Goal: Task Accomplishment & Management: Manage account settings

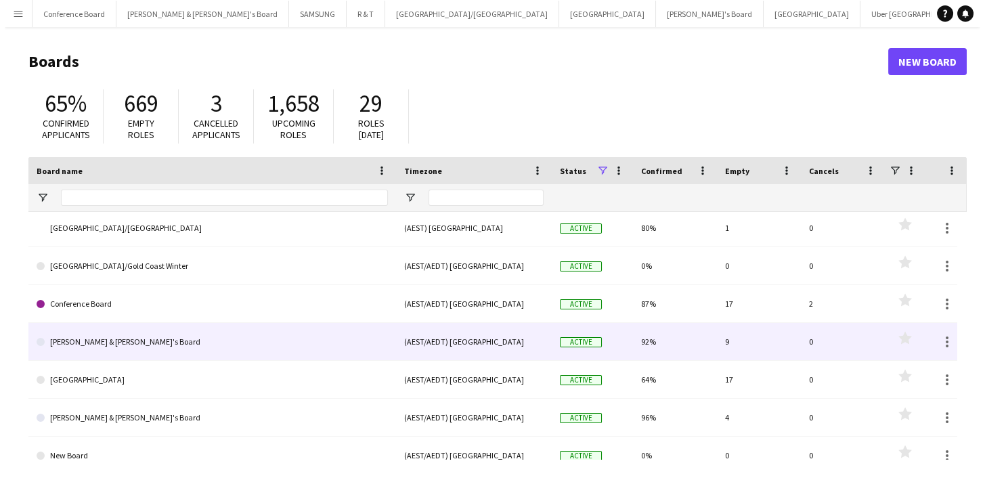
scroll to position [61, 0]
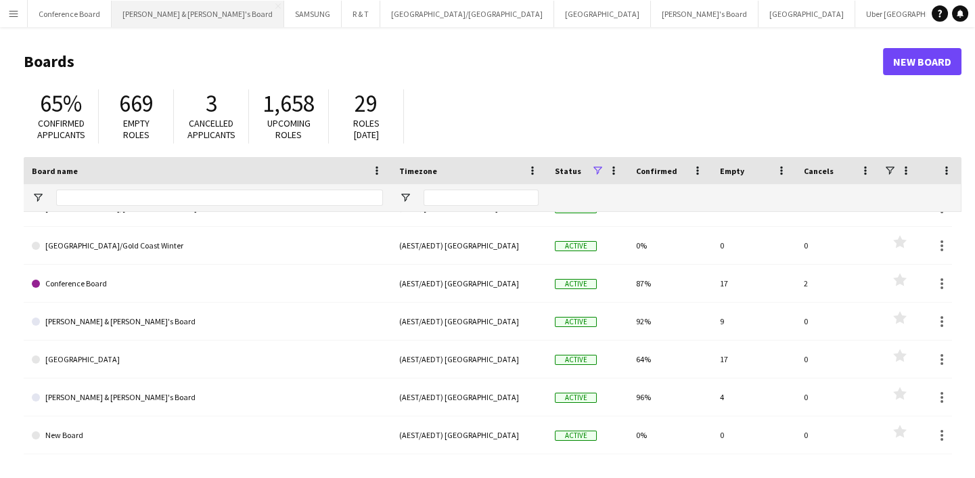
click at [164, 10] on button "Neil & Jenny's Board Close" at bounding box center [198, 14] width 173 height 26
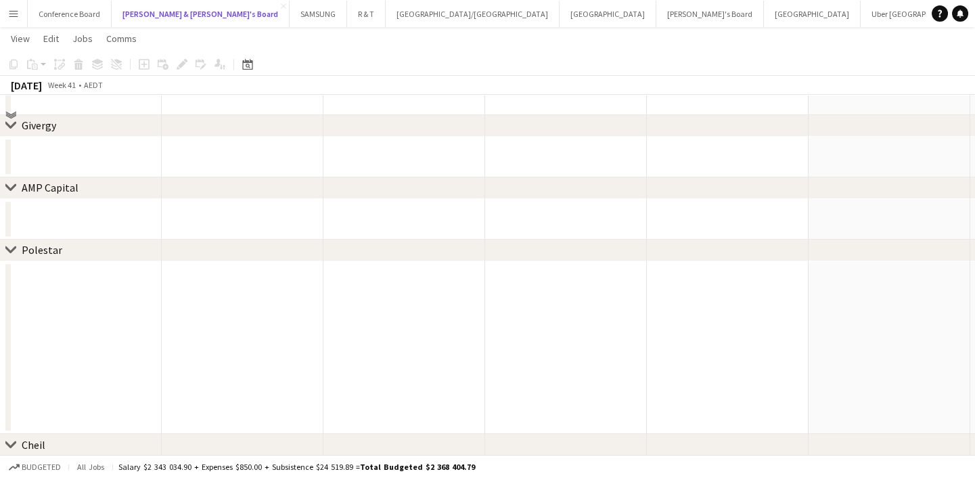
scroll to position [1292, 0]
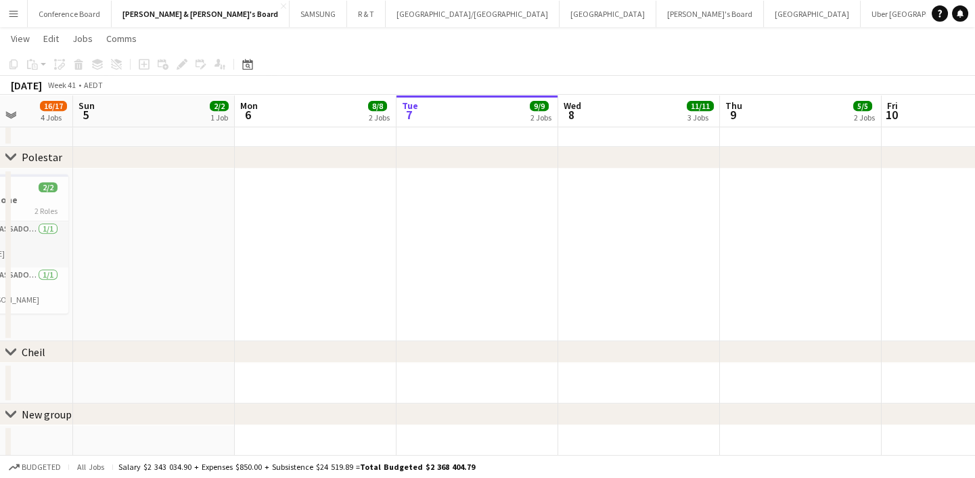
drag, startPoint x: 511, startPoint y: 286, endPoint x: 892, endPoint y: 264, distance: 381.7
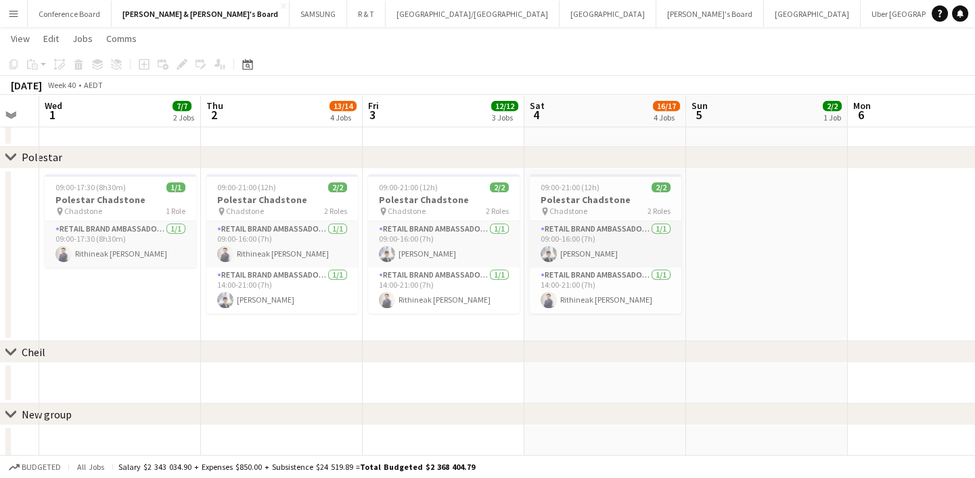
drag, startPoint x: 462, startPoint y: 239, endPoint x: 847, endPoint y: 240, distance: 384.5
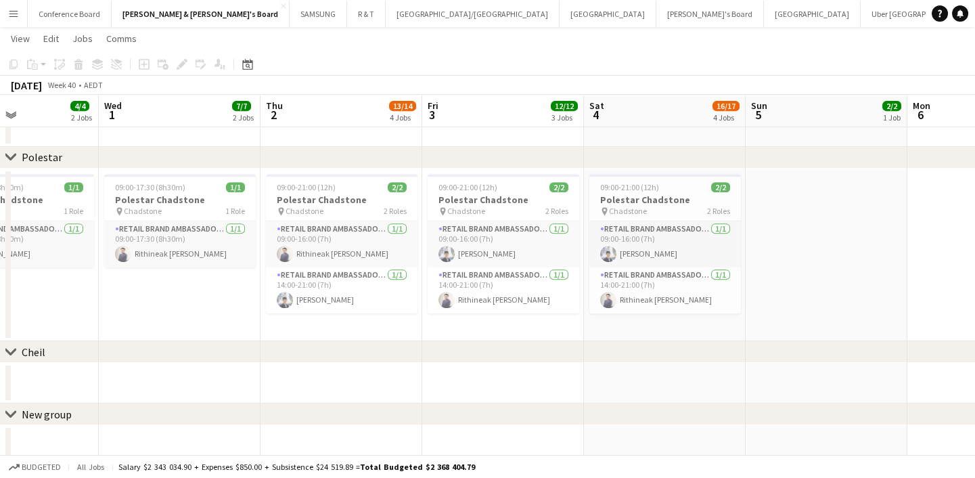
scroll to position [0, 366]
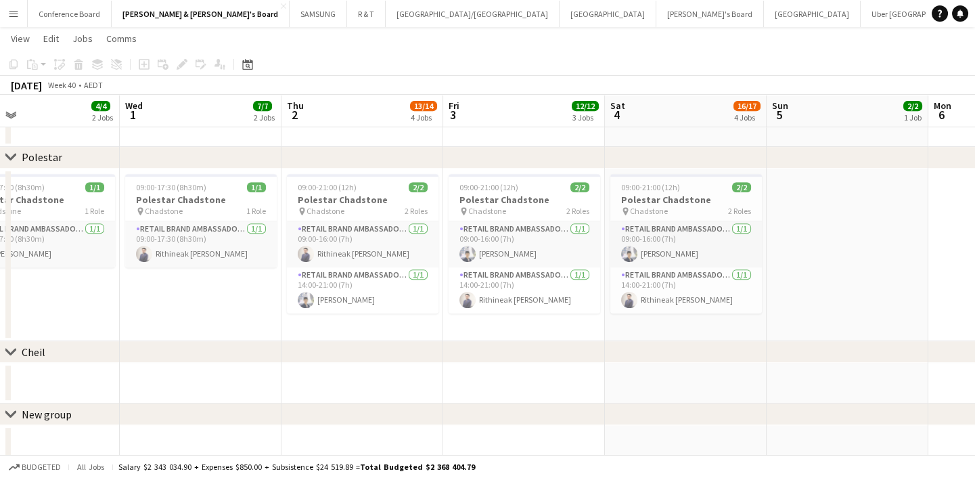
drag, startPoint x: 850, startPoint y: 240, endPoint x: 902, endPoint y: 236, distance: 51.6
click at [682, 191] on div "09:00-21:00 (12h) 2/2" at bounding box center [687, 187] width 152 height 10
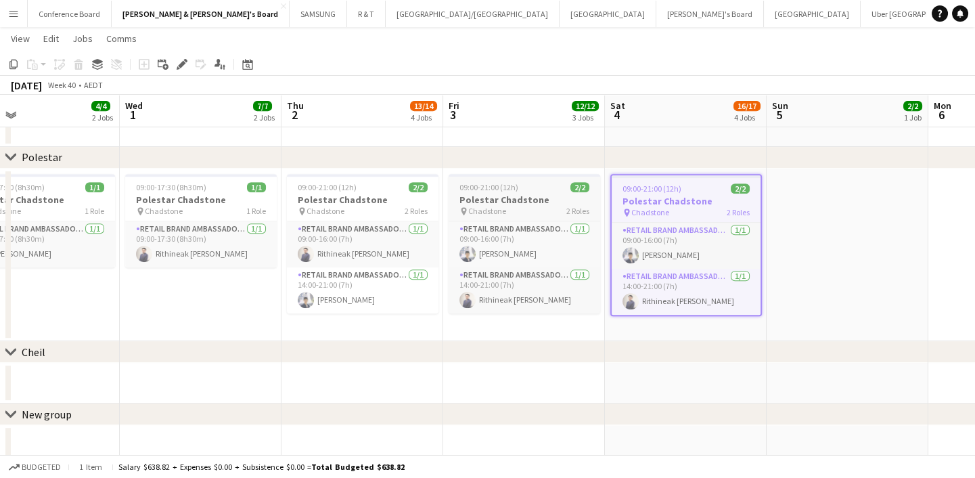
click at [535, 196] on h3 "Polestar Chadstone" at bounding box center [525, 200] width 152 height 12
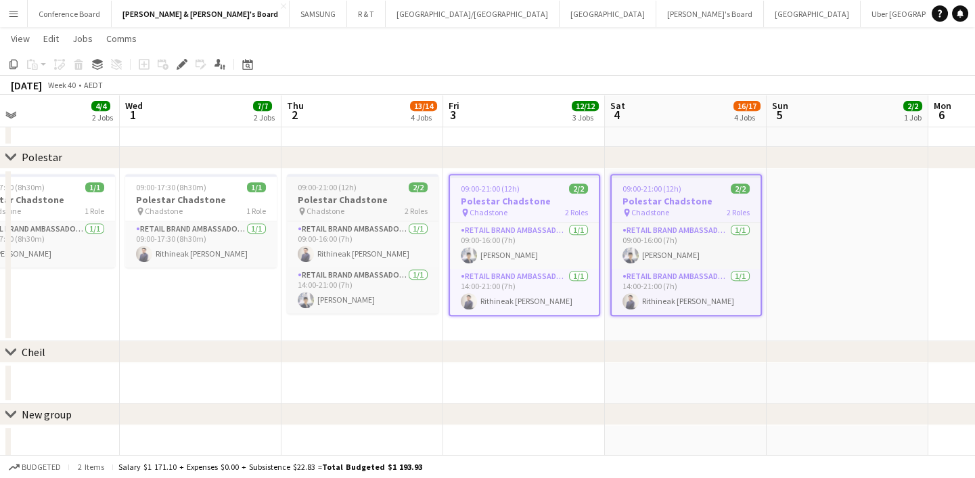
click at [380, 202] on h3 "Polestar Chadstone" at bounding box center [363, 200] width 152 height 12
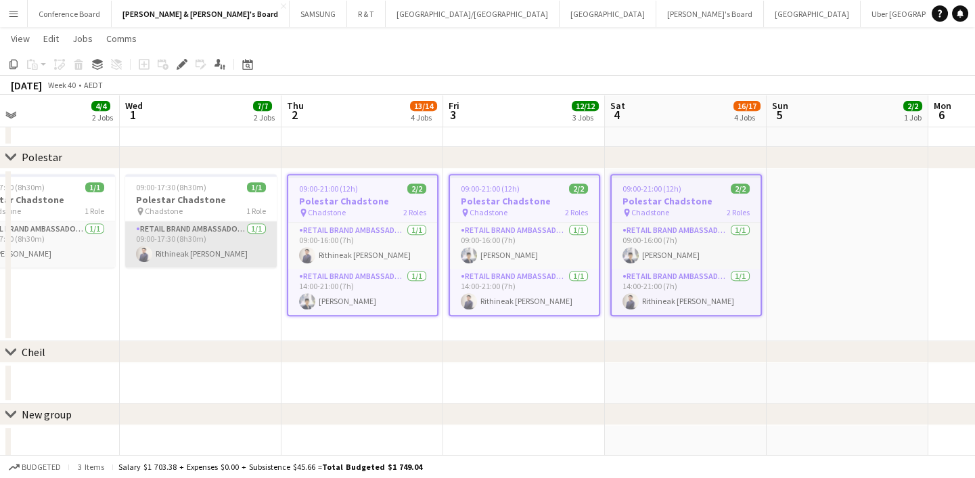
click at [181, 224] on app-card-role "RETAIL Brand Ambassador (Mon - Fri) 1/1 09:00-17:30 (8h30m) Rithineak Vuthy" at bounding box center [201, 244] width 152 height 46
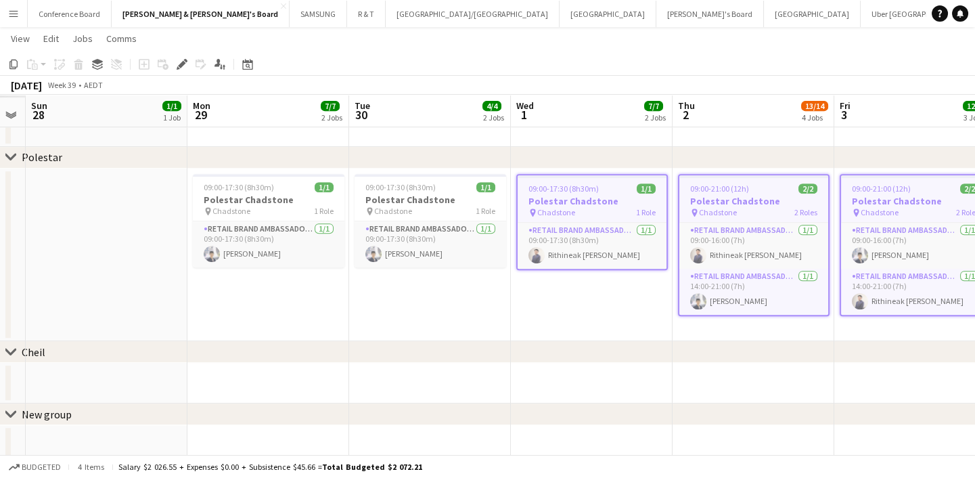
scroll to position [0, 383]
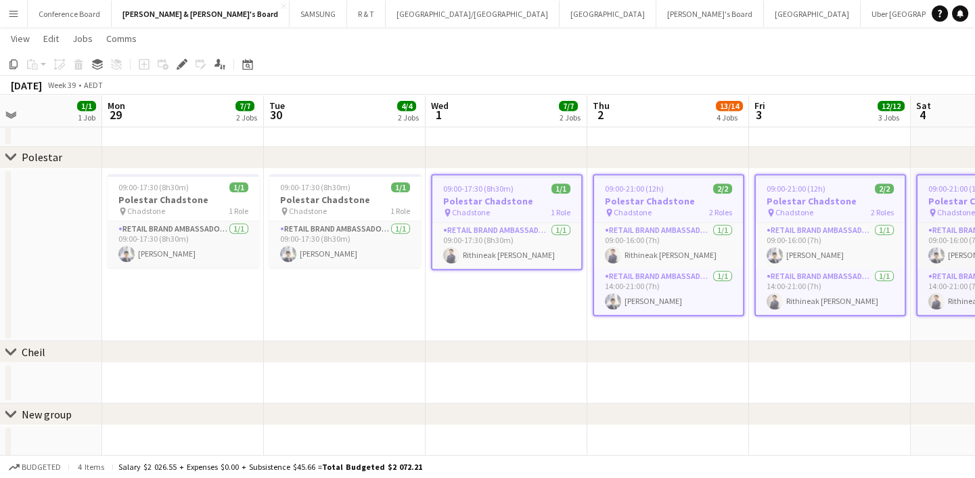
drag, startPoint x: 153, startPoint y: 313, endPoint x: 621, endPoint y: 314, distance: 468.4
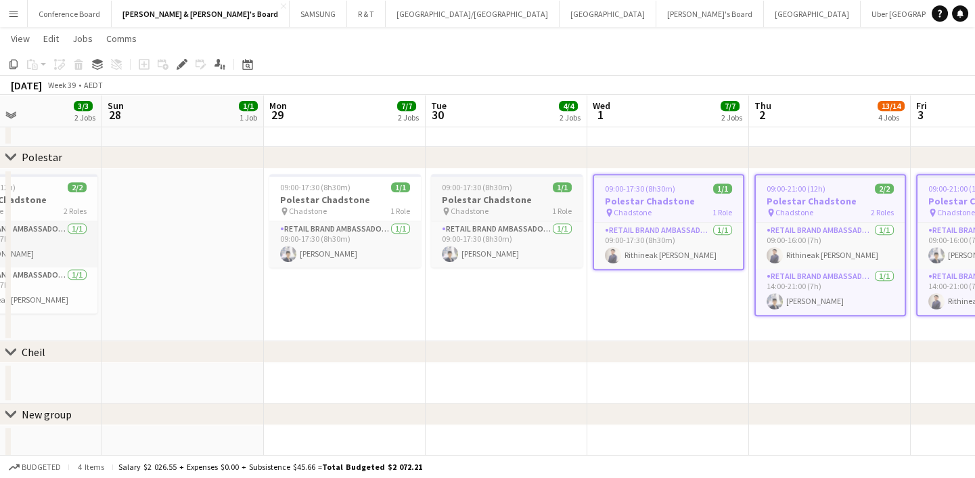
click at [474, 203] on h3 "Polestar Chadstone" at bounding box center [507, 200] width 152 height 12
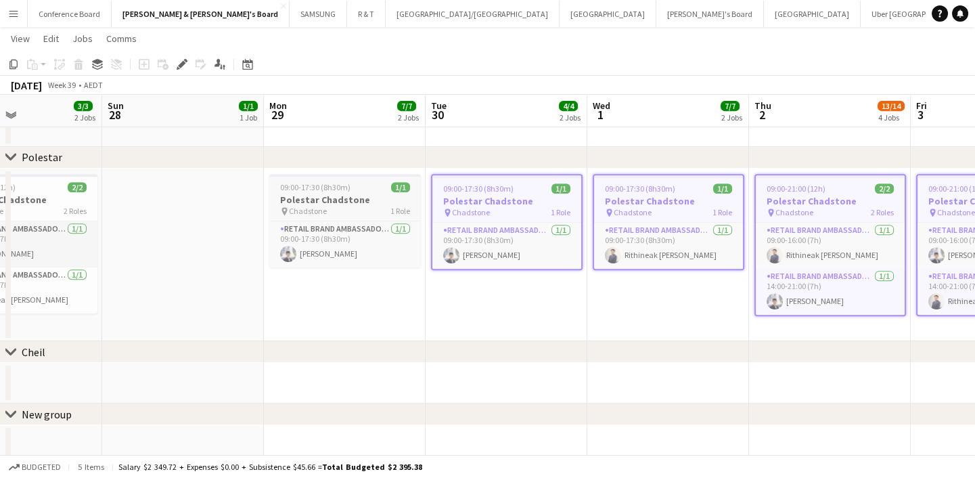
click at [337, 190] on span "09:00-17:30 (8h30m)" at bounding box center [315, 187] width 70 height 10
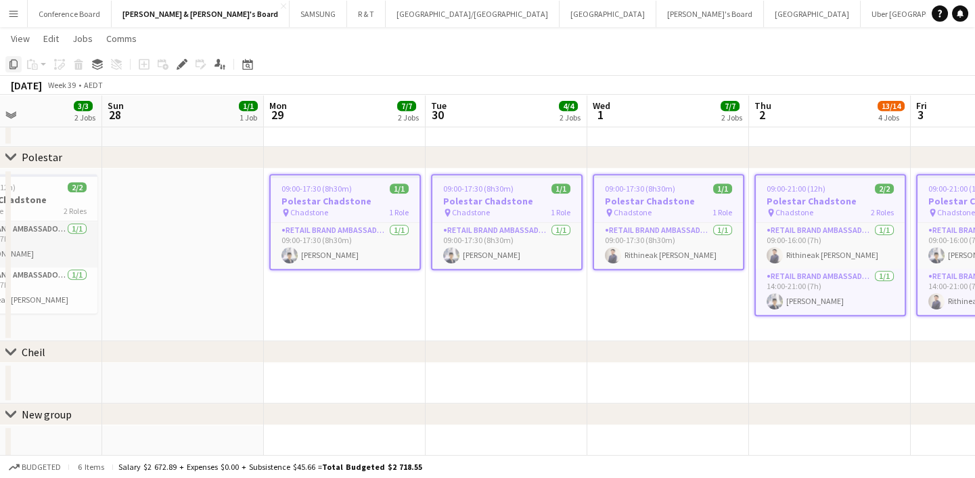
click at [15, 64] on icon "Copy" at bounding box center [13, 64] width 11 height 11
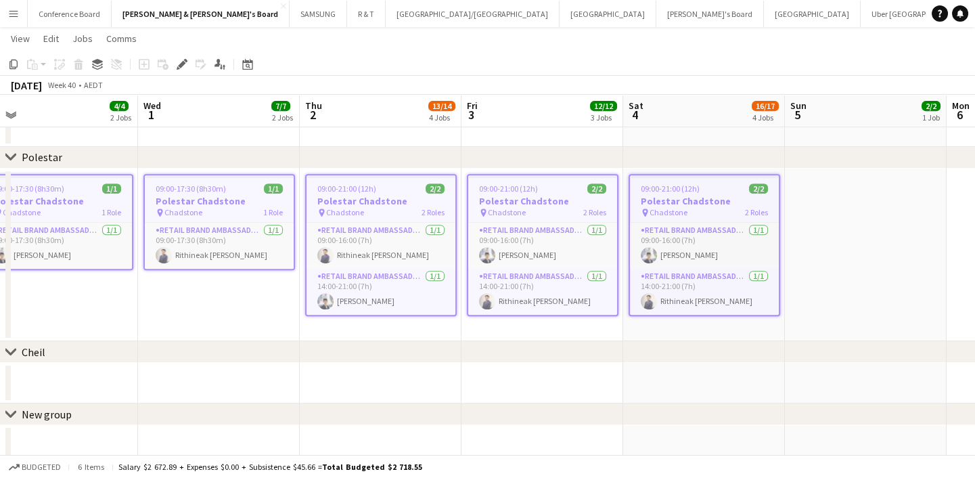
drag, startPoint x: 571, startPoint y: 306, endPoint x: 192, endPoint y: 322, distance: 379.4
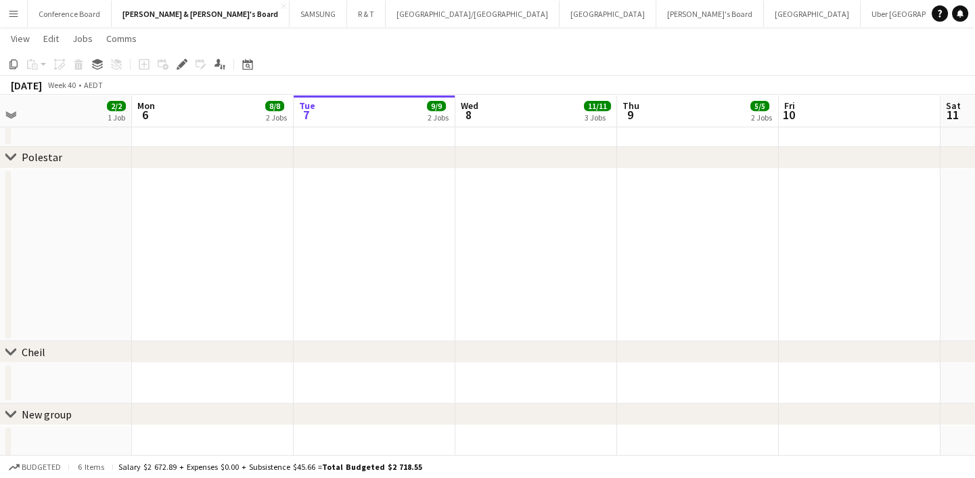
scroll to position [0, 443]
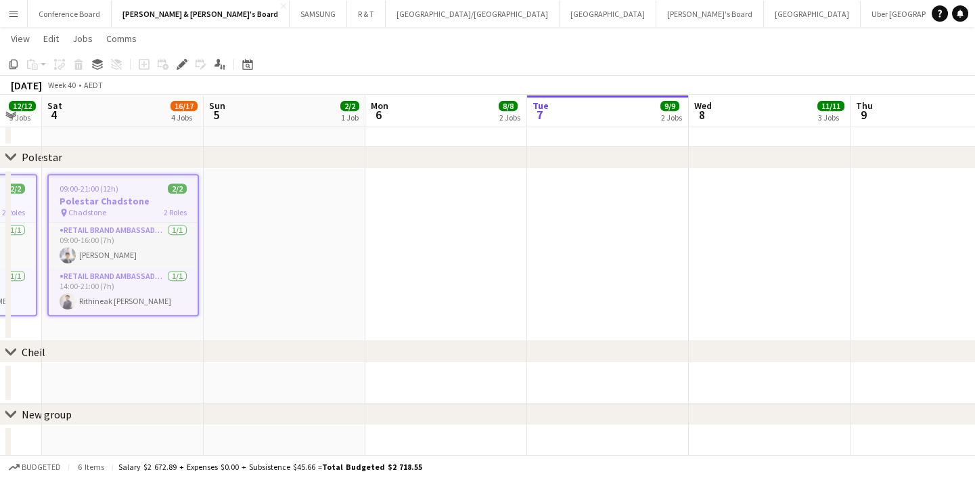
drag, startPoint x: 913, startPoint y: 259, endPoint x: 372, endPoint y: 255, distance: 541.5
click at [438, 227] on app-date-cell at bounding box center [447, 255] width 162 height 173
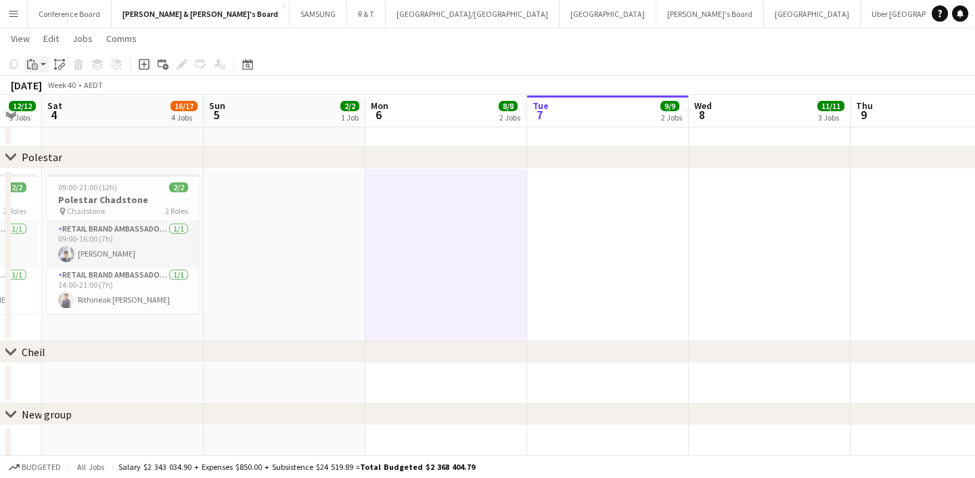
click at [34, 61] on icon at bounding box center [33, 61] width 1 height 3
click at [50, 112] on link "Paste with crew Ctrl+Shift+V" at bounding box center [99, 113] width 127 height 12
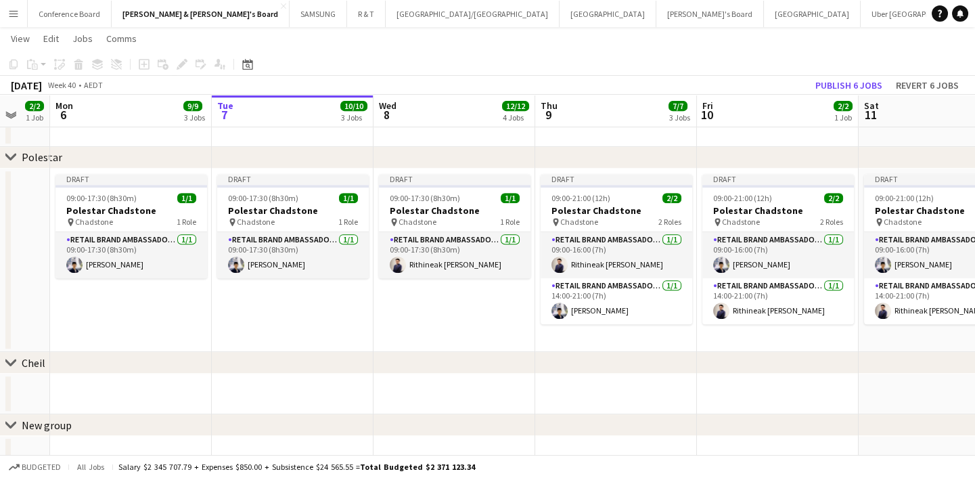
scroll to position [0, 436]
drag, startPoint x: 709, startPoint y: 338, endPoint x: 393, endPoint y: 345, distance: 316.2
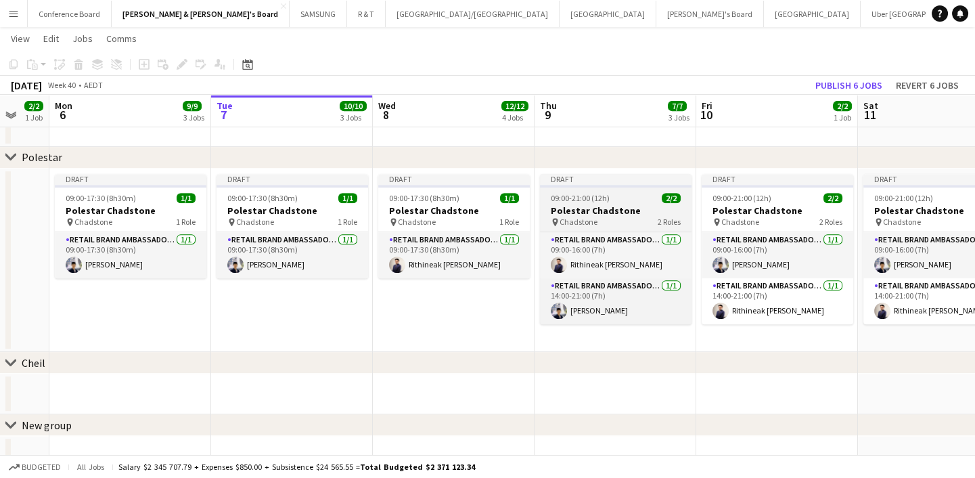
click at [596, 217] on div "pin Chadstone 2 Roles" at bounding box center [616, 222] width 152 height 11
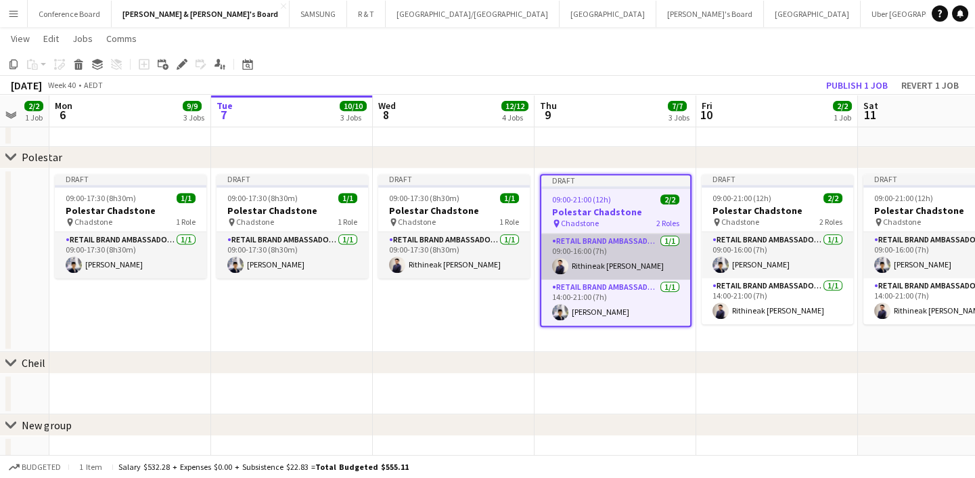
click at [621, 263] on app-card-role "RETAIL Brand Ambassador (Mon - Fri) 1/1 09:00-16:00 (7h) Rithineak Vuthy" at bounding box center [616, 257] width 149 height 46
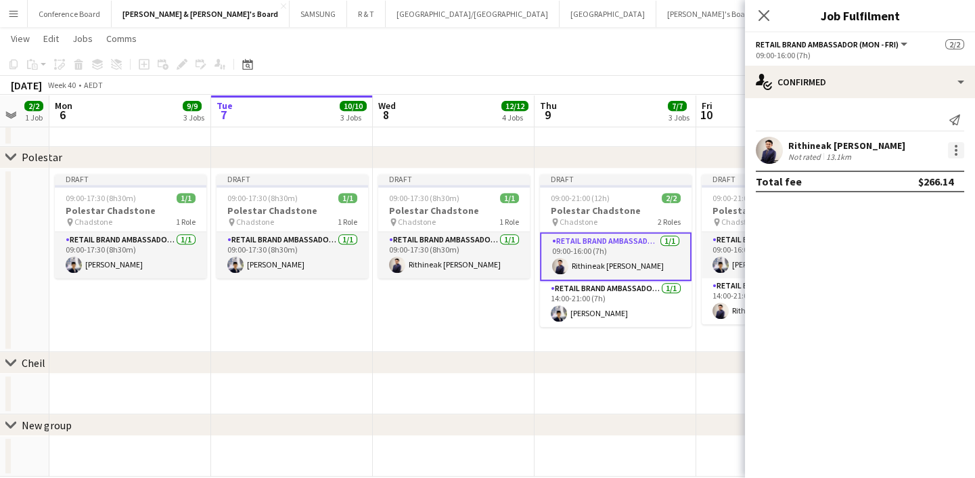
click at [953, 148] on div at bounding box center [956, 150] width 16 height 16
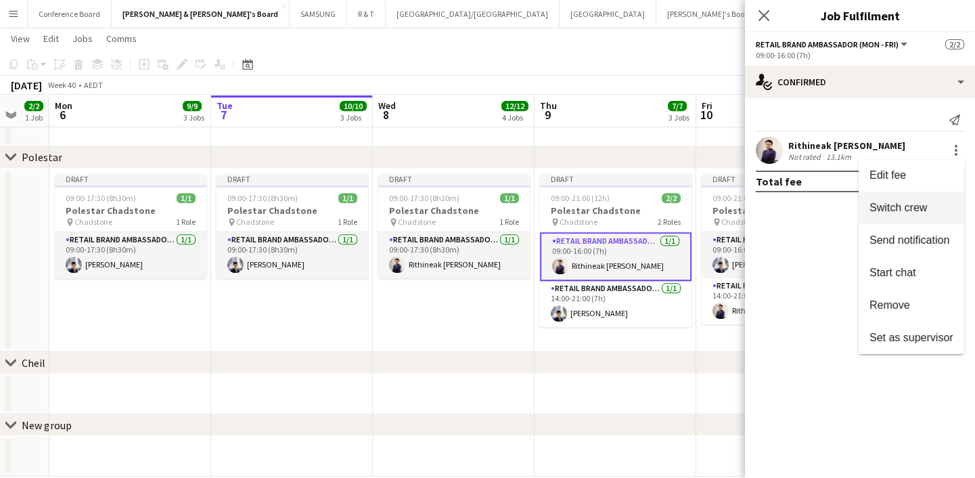
click at [905, 208] on span "Switch crew" at bounding box center [899, 208] width 58 height 12
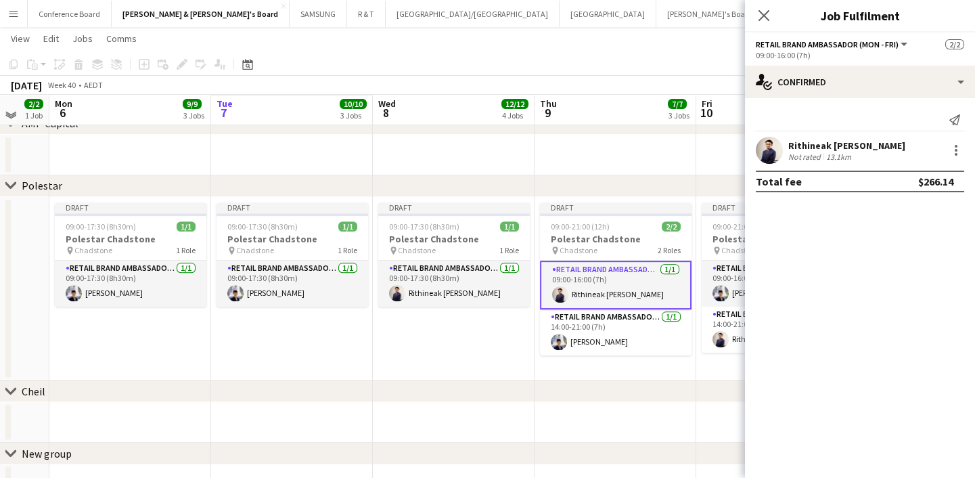
click at [456, 348] on app-date-cell "Draft 09:00-17:30 (8h30m) 1/1 Polestar Chadstone pin Chadstone 1 Role RETAIL Br…" at bounding box center [454, 289] width 162 height 184
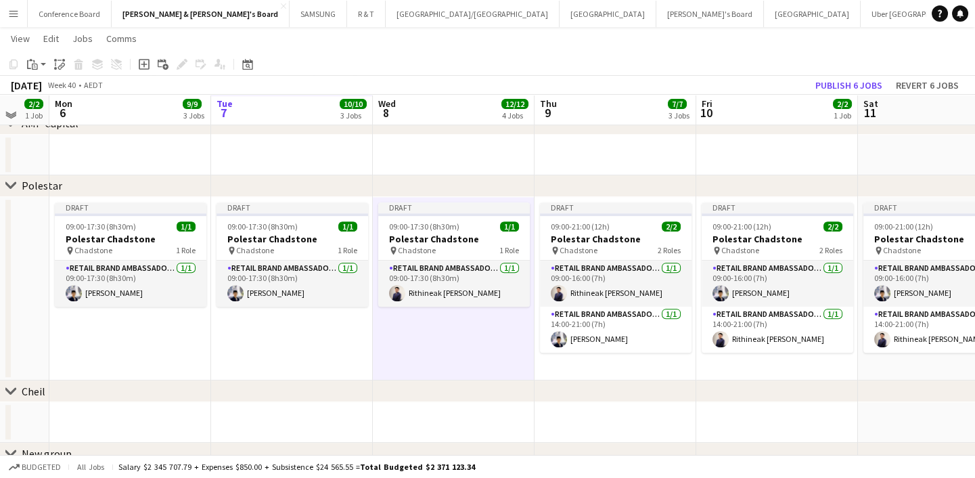
click at [464, 353] on app-date-cell "Draft 09:00-17:30 (8h30m) 1/1 Polestar Chadstone pin Chadstone 1 Role RETAIL Br…" at bounding box center [454, 289] width 162 height 184
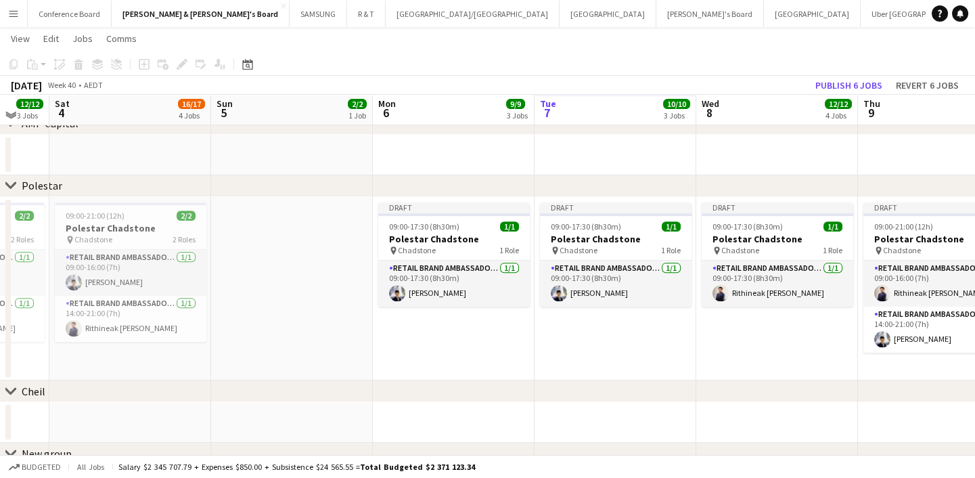
drag, startPoint x: 322, startPoint y: 350, endPoint x: 984, endPoint y: 303, distance: 663.0
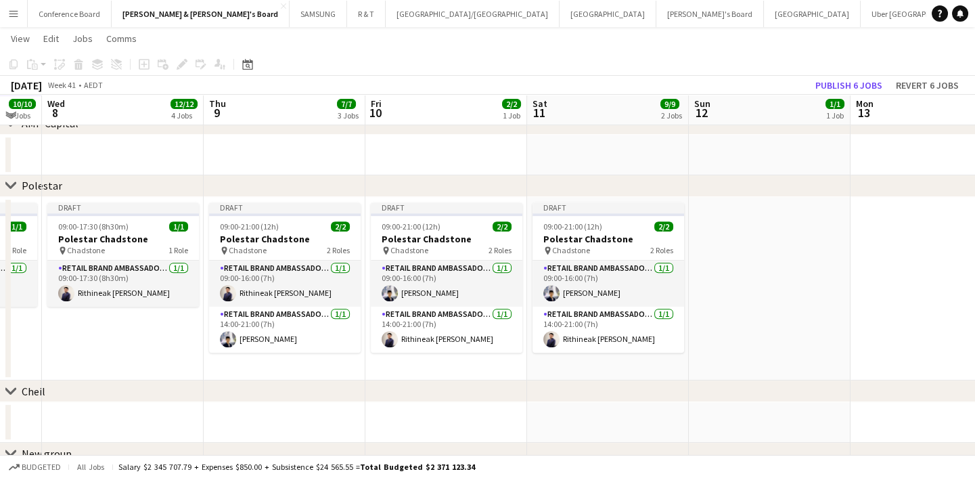
drag, startPoint x: 773, startPoint y: 351, endPoint x: -64, endPoint y: 349, distance: 836.6
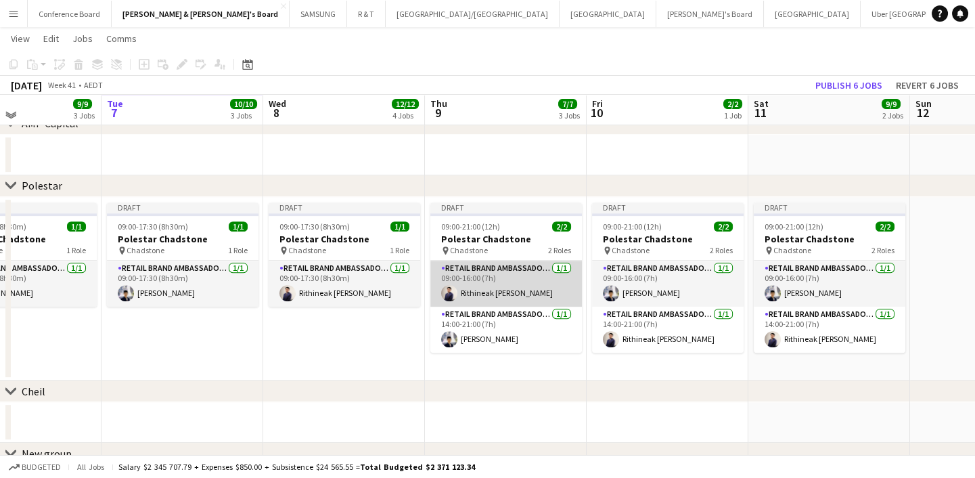
click at [459, 277] on app-card-role "RETAIL Brand Ambassador (Mon - Fri) 1/1 09:00-16:00 (7h) Rithineak Vuthy" at bounding box center [507, 284] width 152 height 46
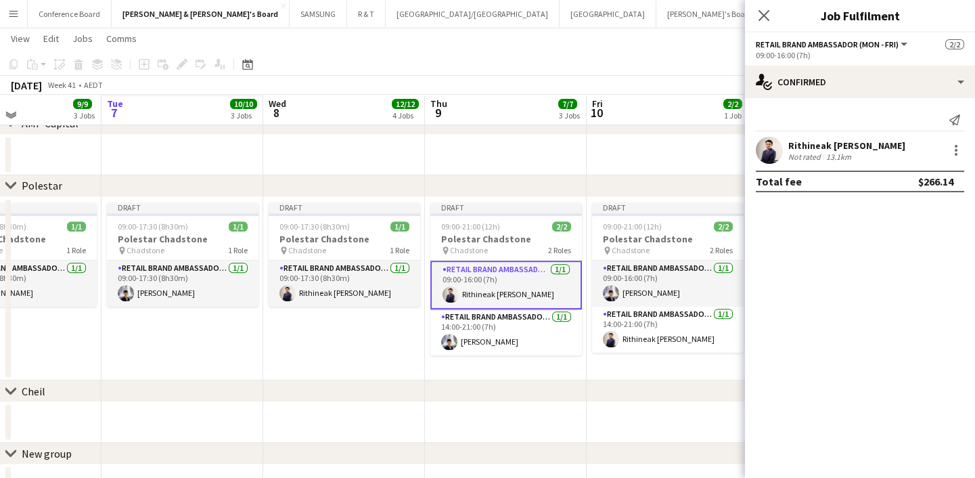
drag, startPoint x: 472, startPoint y: 278, endPoint x: 472, endPoint y: 297, distance: 19.0
click at [472, 297] on app-card-role "RETAIL Brand Ambassador (Mon - Fri) 1/1 09:00-16:00 (7h) Rithineak Vuthy" at bounding box center [507, 285] width 152 height 49
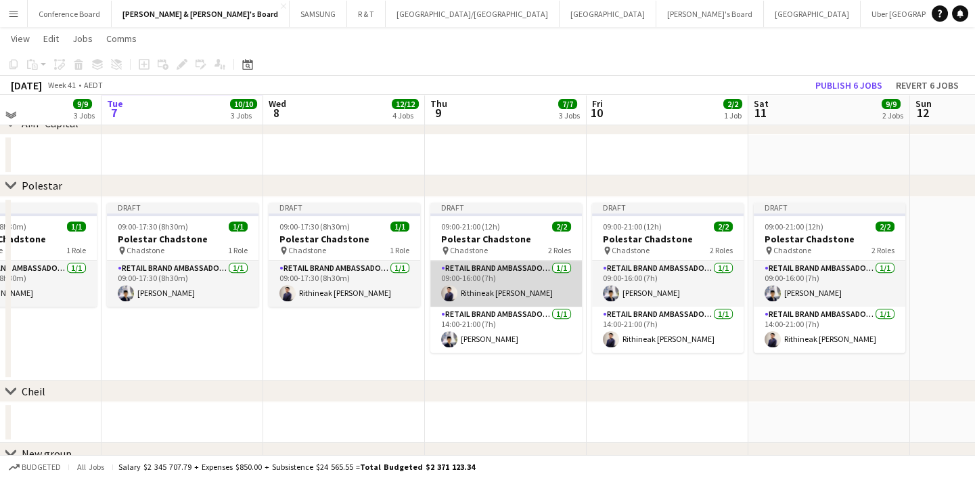
click at [531, 272] on app-card-role "RETAIL Brand Ambassador (Mon - Fri) 1/1 09:00-16:00 (7h) Rithineak Vuthy" at bounding box center [507, 284] width 152 height 46
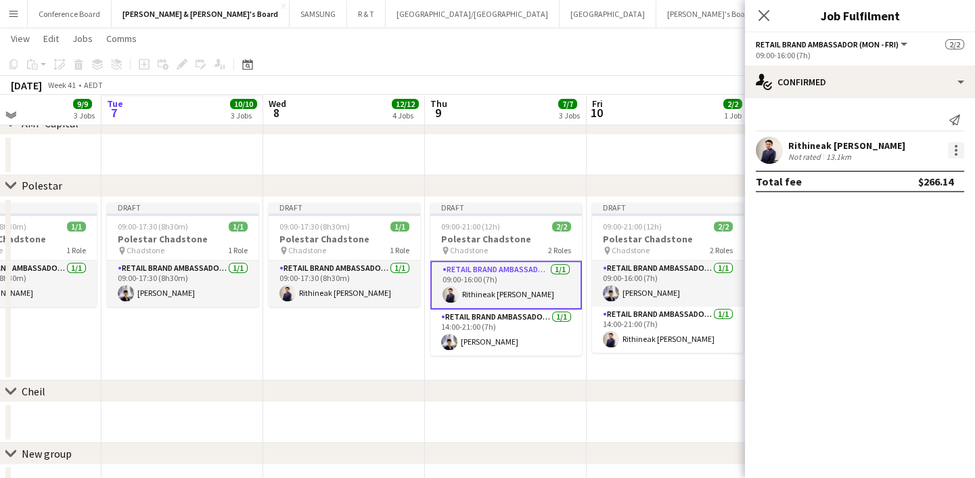
click at [951, 146] on div at bounding box center [956, 150] width 16 height 16
click at [818, 261] on div at bounding box center [487, 239] width 975 height 478
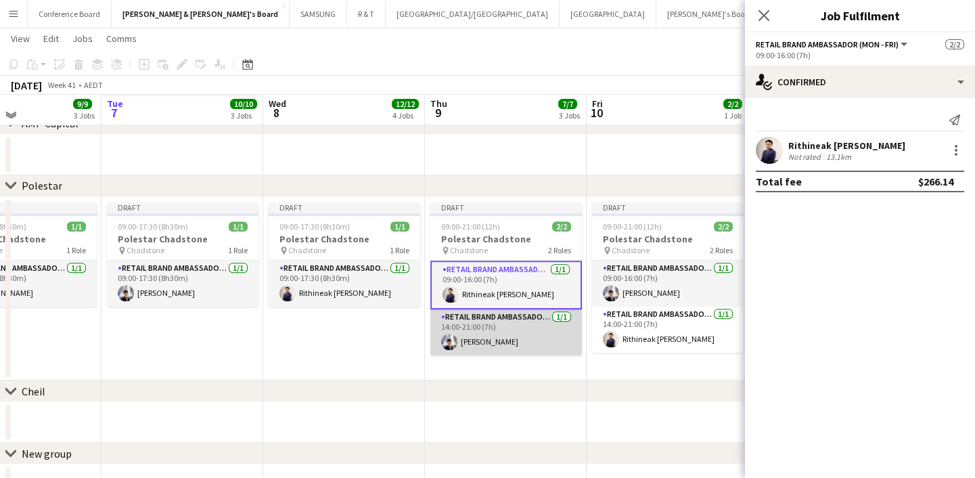
click at [506, 338] on app-card-role "RETAIL Brand Ambassador (Mon - Fri) 1/1 14:00-21:00 (7h) Aldy Putra" at bounding box center [507, 332] width 152 height 46
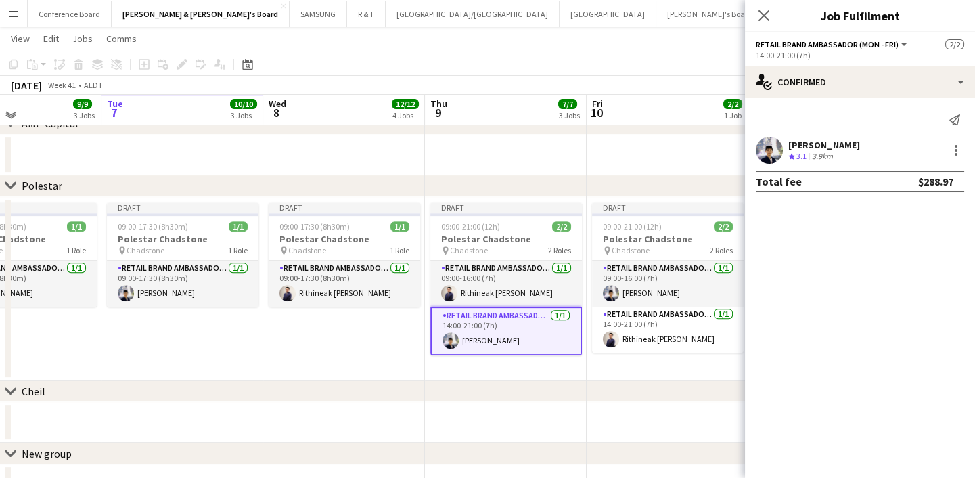
scroll to position [0, 384]
click at [946, 146] on div at bounding box center [955, 150] width 19 height 16
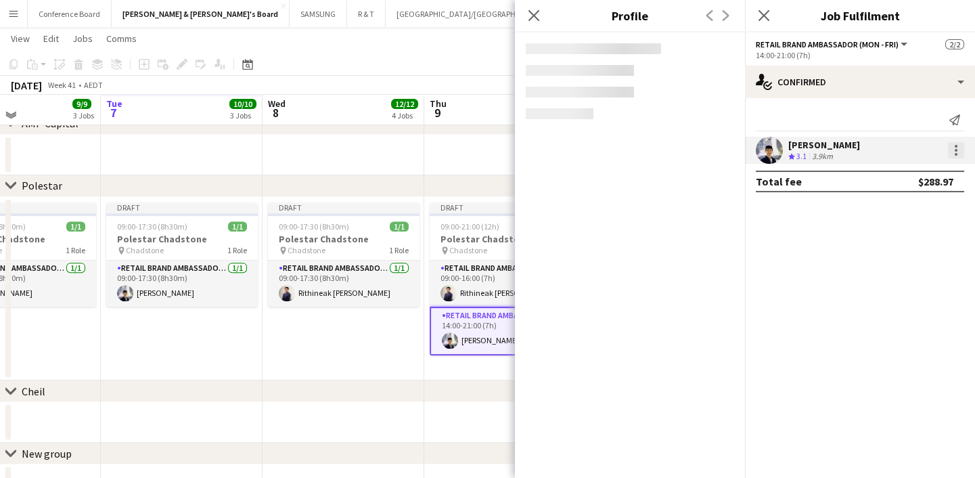
click at [955, 146] on div at bounding box center [956, 146] width 3 height 3
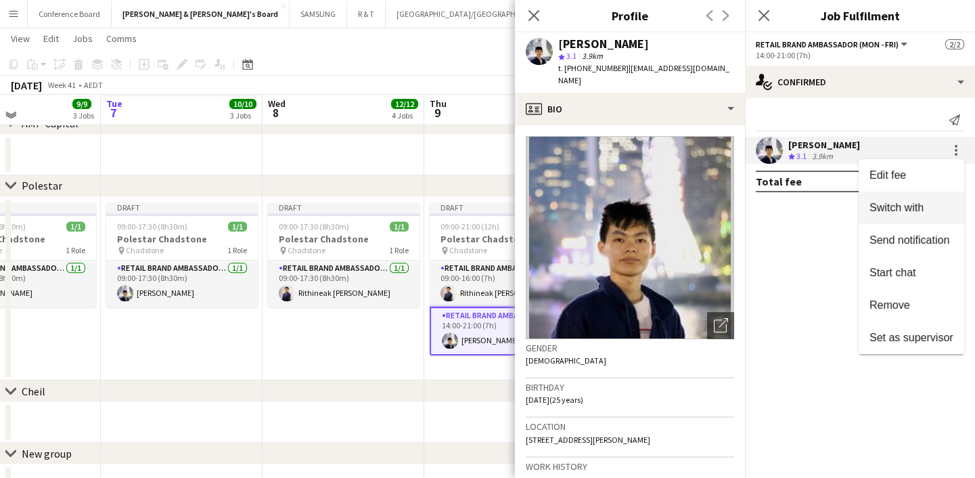
click at [935, 202] on span "Switch with" at bounding box center [912, 208] width 84 height 12
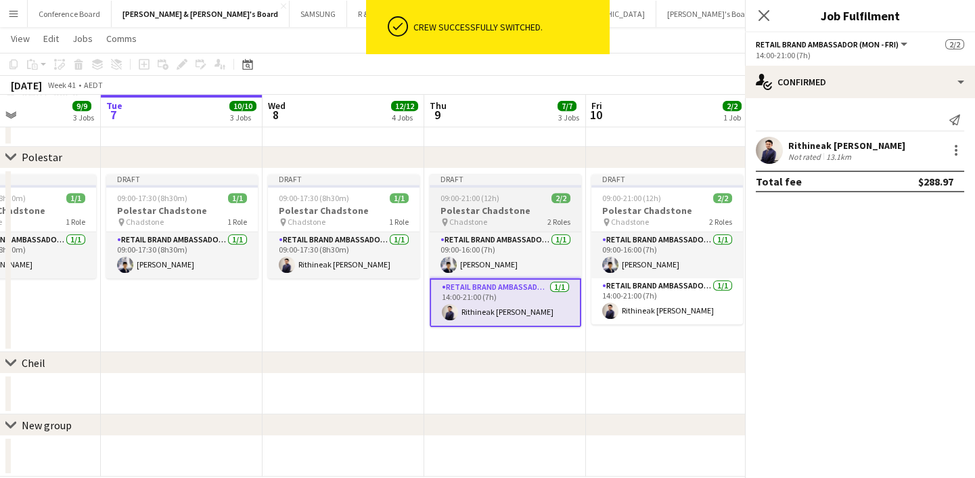
scroll to position [1292, 0]
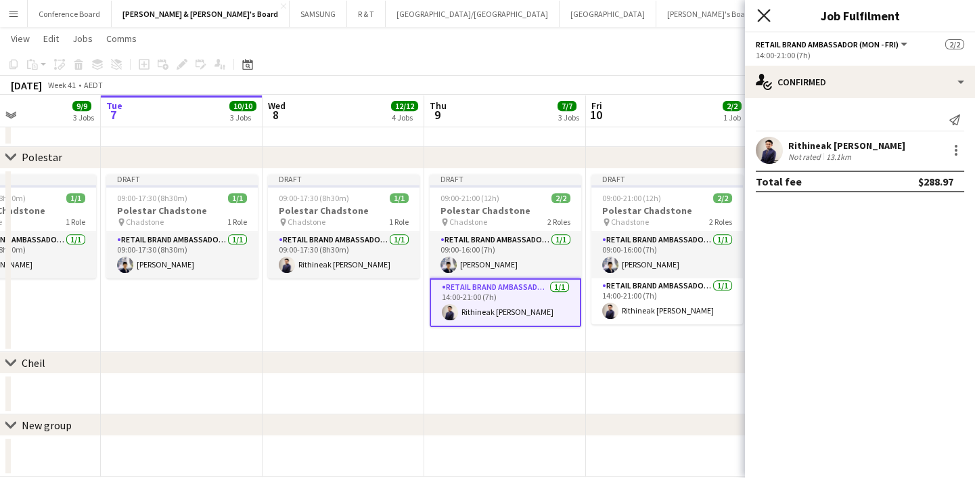
click at [759, 13] on icon "Close pop-in" at bounding box center [763, 15] width 13 height 13
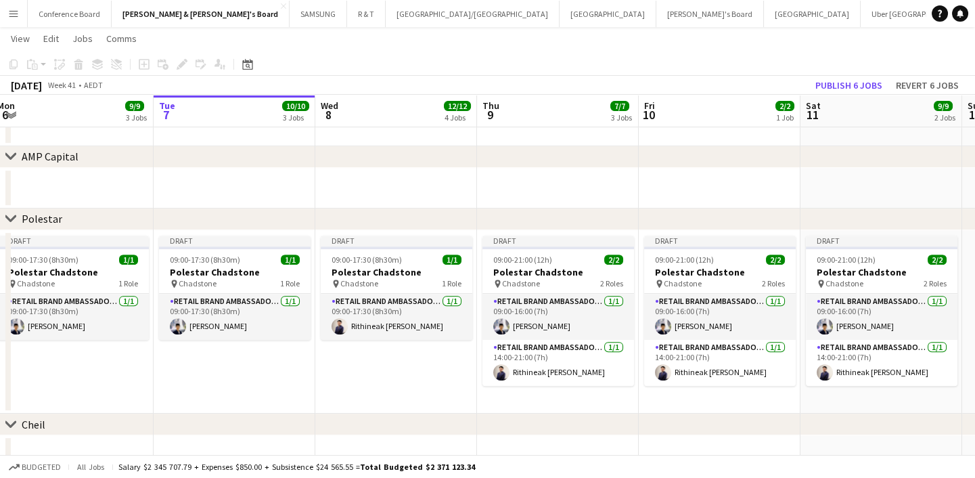
scroll to position [0, 332]
drag, startPoint x: 793, startPoint y: 407, endPoint x: 797, endPoint y: 389, distance: 19.4
click at [421, 368] on app-date-cell "Draft 09:00-17:30 (8h30m) 1/1 Polestar Chadstone pin Chadstone 1 Role RETAIL Br…" at bounding box center [396, 322] width 162 height 184
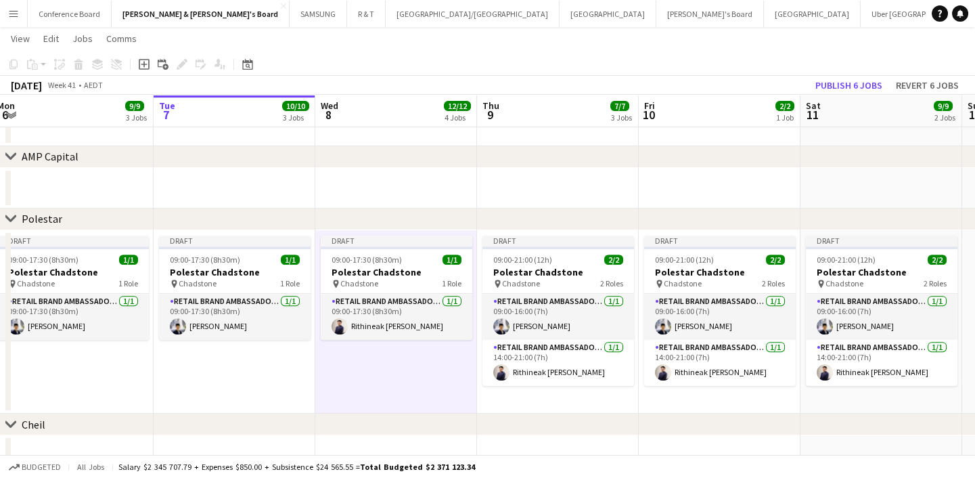
click at [421, 369] on app-date-cell "Draft 09:00-17:30 (8h30m) 1/1 Polestar Chadstone pin Chadstone 1 Role RETAIL Br…" at bounding box center [396, 322] width 162 height 184
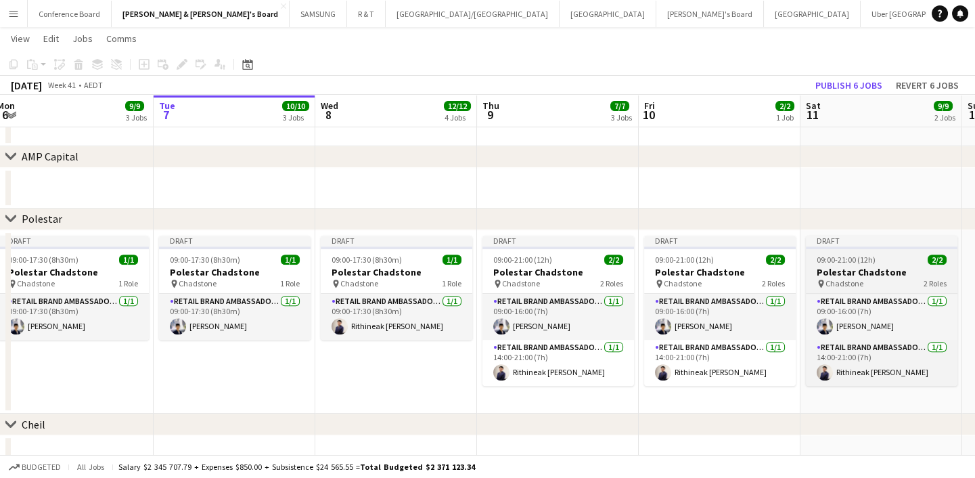
click at [896, 268] on h3 "Polestar Chadstone" at bounding box center [882, 272] width 152 height 12
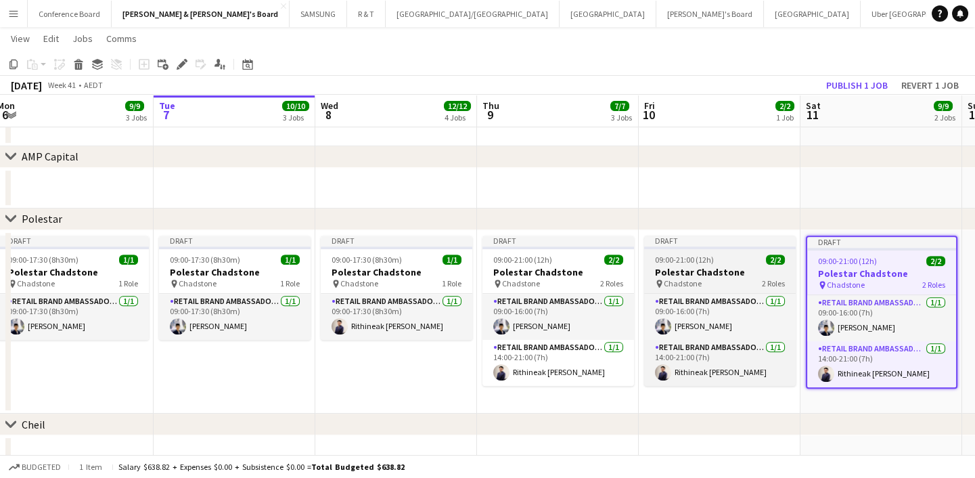
click at [717, 273] on h3 "Polestar Chadstone" at bounding box center [720, 272] width 152 height 12
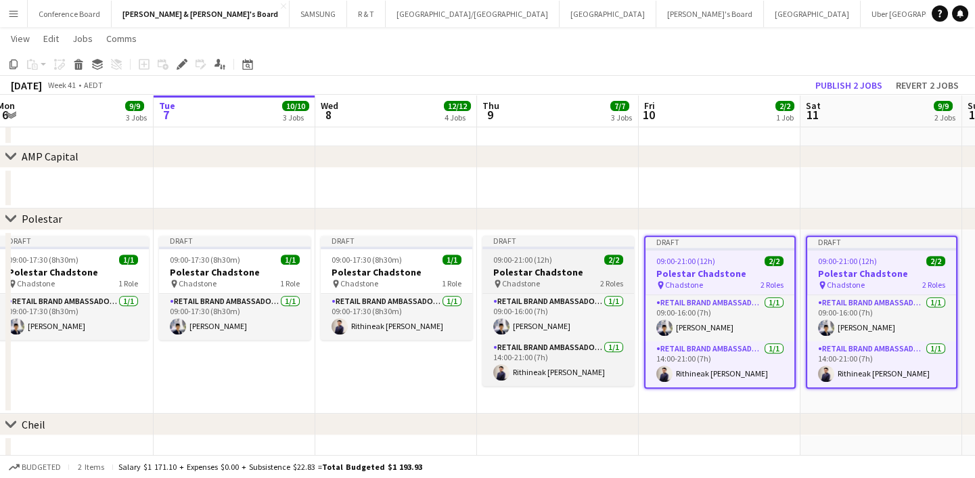
click at [598, 278] on div "pin Chadstone 2 Roles" at bounding box center [559, 283] width 152 height 11
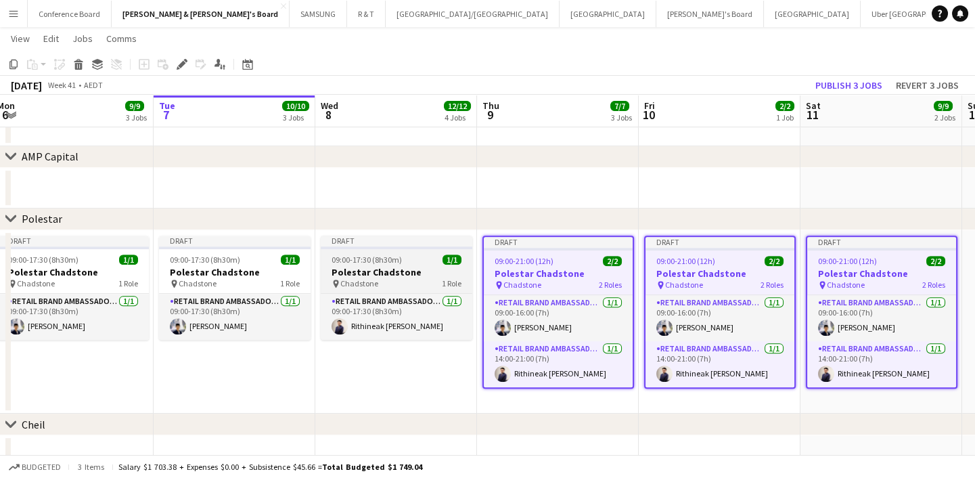
click at [398, 271] on h3 "Polestar Chadstone" at bounding box center [397, 272] width 152 height 12
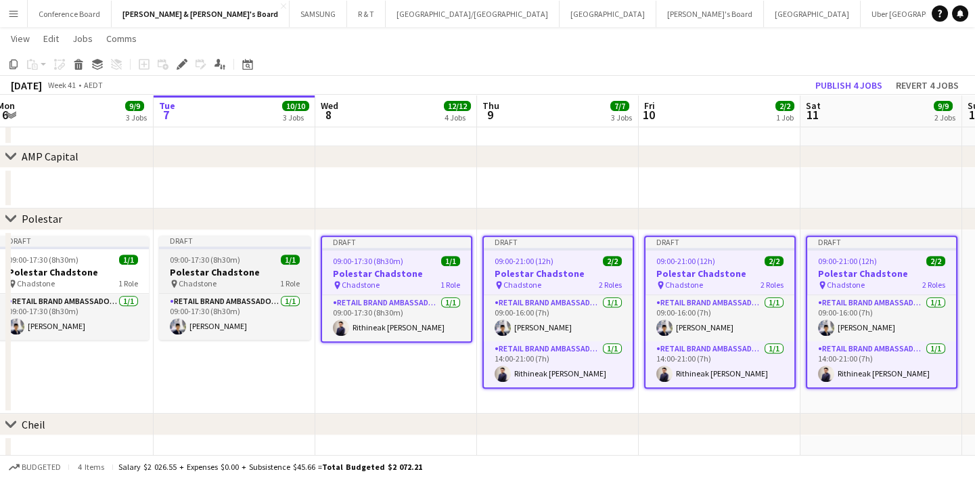
click at [225, 273] on h3 "Polestar Chadstone" at bounding box center [235, 272] width 152 height 12
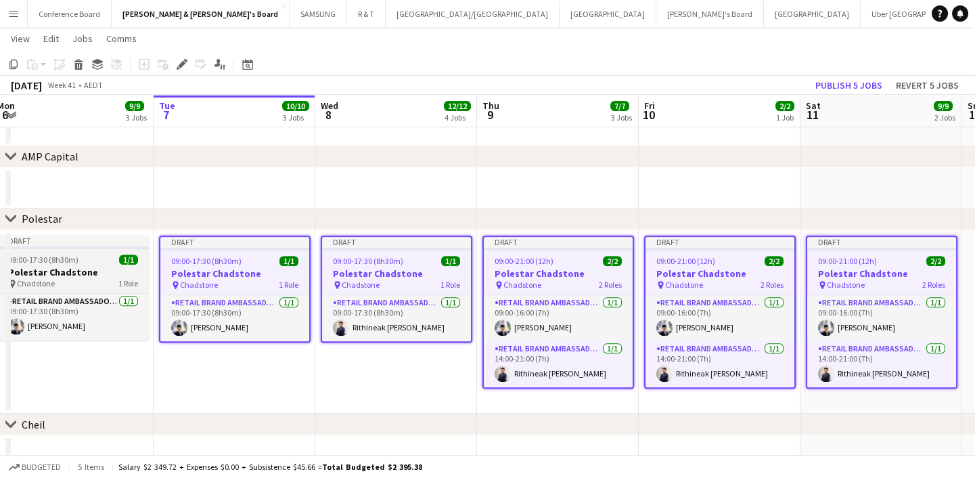
click at [87, 272] on h3 "Polestar Chadstone" at bounding box center [73, 272] width 152 height 12
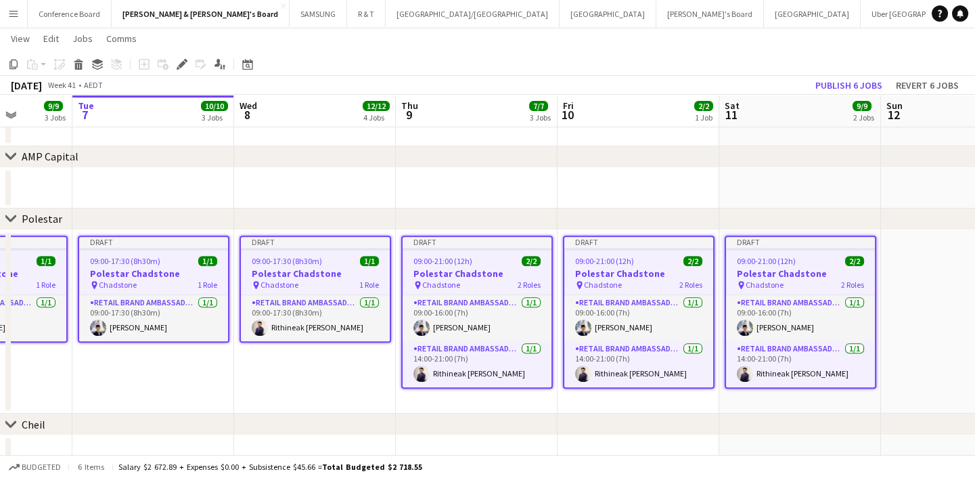
scroll to position [0, 391]
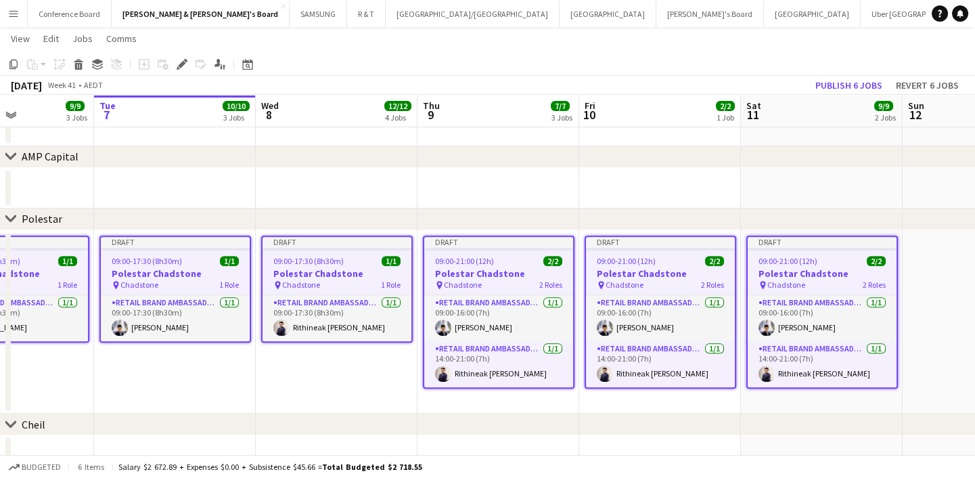
drag, startPoint x: 636, startPoint y: 410, endPoint x: 901, endPoint y: 393, distance: 265.9
click at [848, 83] on button "Publish 6 jobs" at bounding box center [849, 85] width 78 height 18
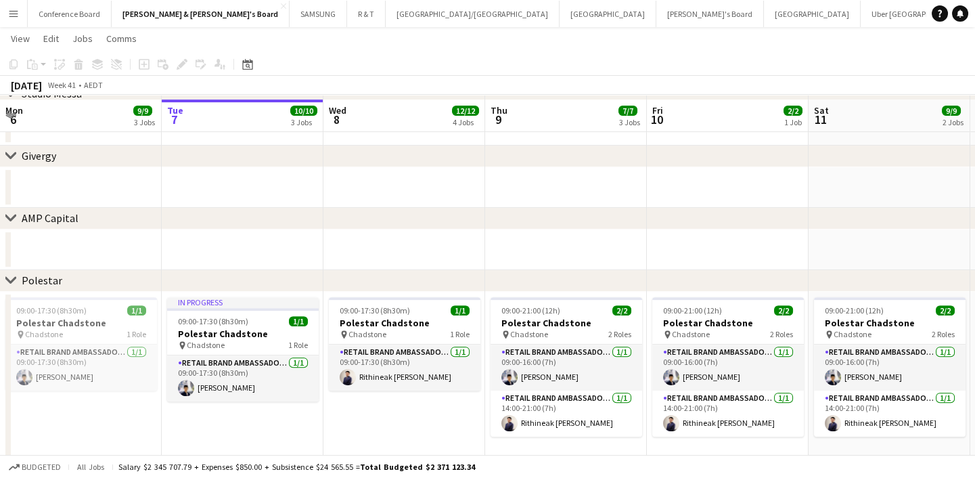
scroll to position [1231, 0]
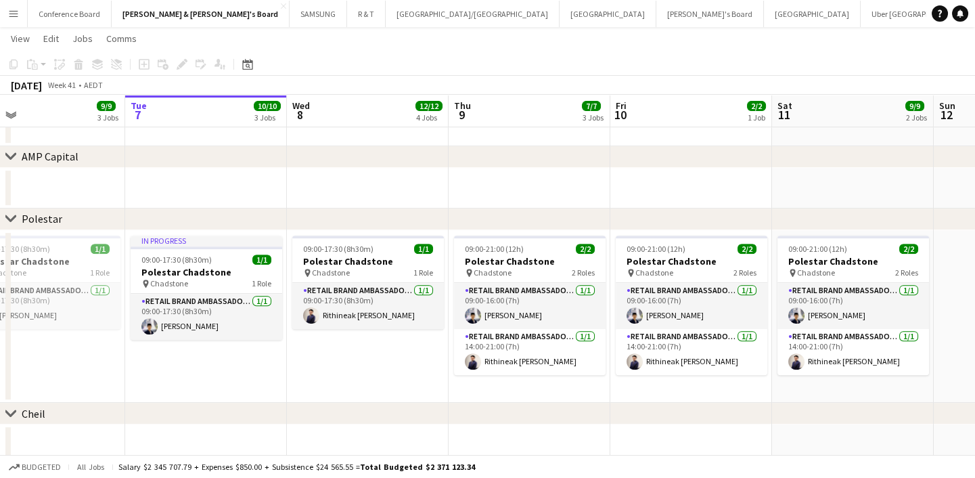
drag, startPoint x: 430, startPoint y: 378, endPoint x: 410, endPoint y: 339, distance: 43.6
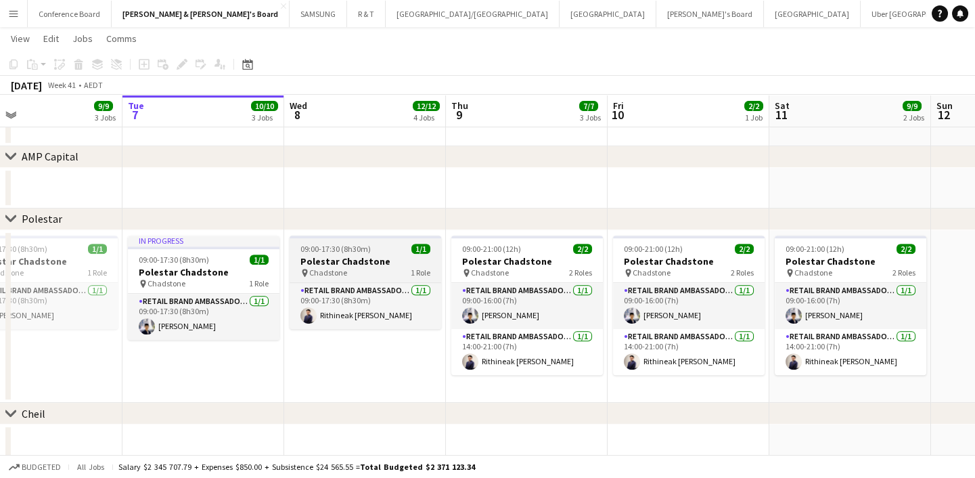
click at [404, 257] on h3 "Polestar Chadstone" at bounding box center [366, 261] width 152 height 12
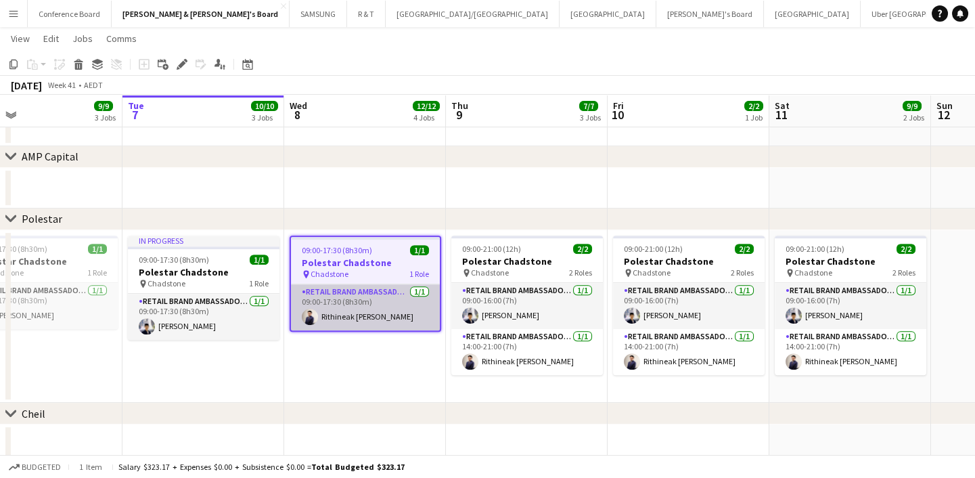
click at [363, 309] on app-card-role "RETAIL Brand Ambassador (Mon - Fri) 1/1 09:00-17:30 (8h30m) Rithineak Vuthy" at bounding box center [365, 307] width 149 height 46
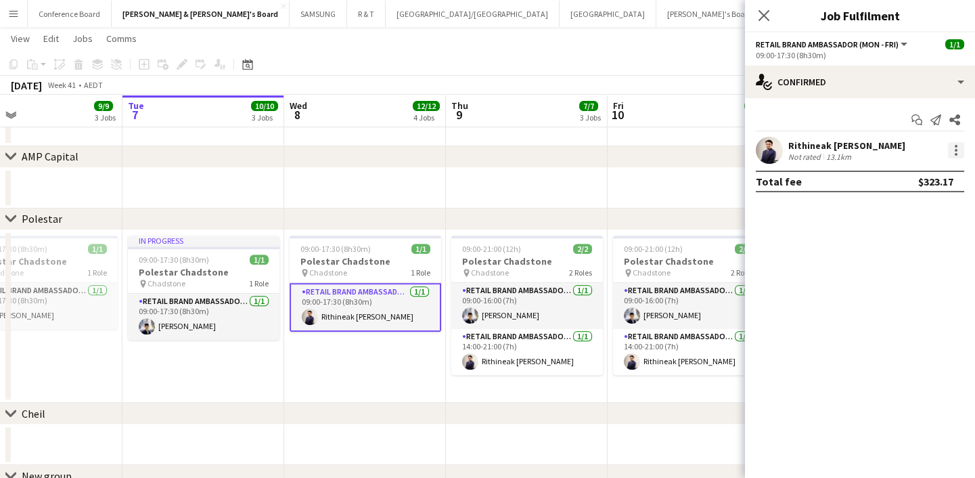
click at [955, 152] on div at bounding box center [956, 150] width 16 height 16
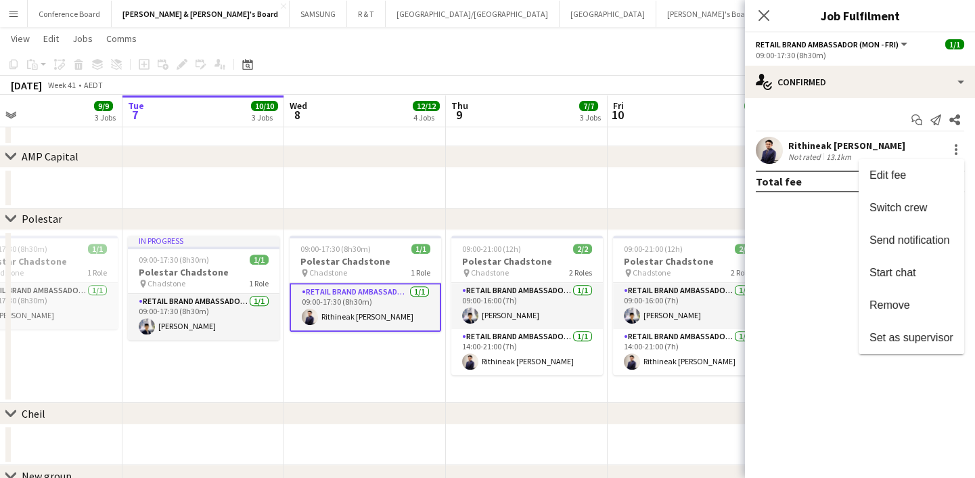
click at [921, 242] on span "Send notification" at bounding box center [910, 240] width 80 height 12
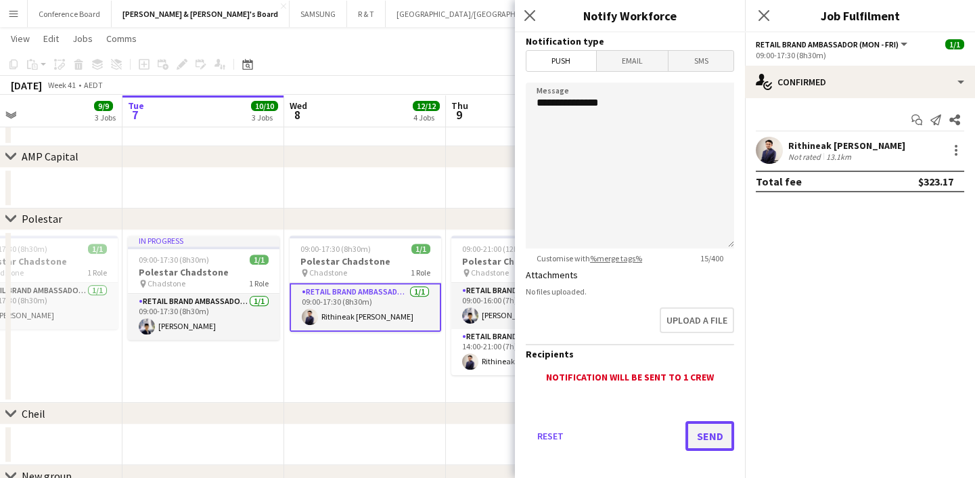
click at [715, 433] on button "Send" at bounding box center [710, 436] width 49 height 30
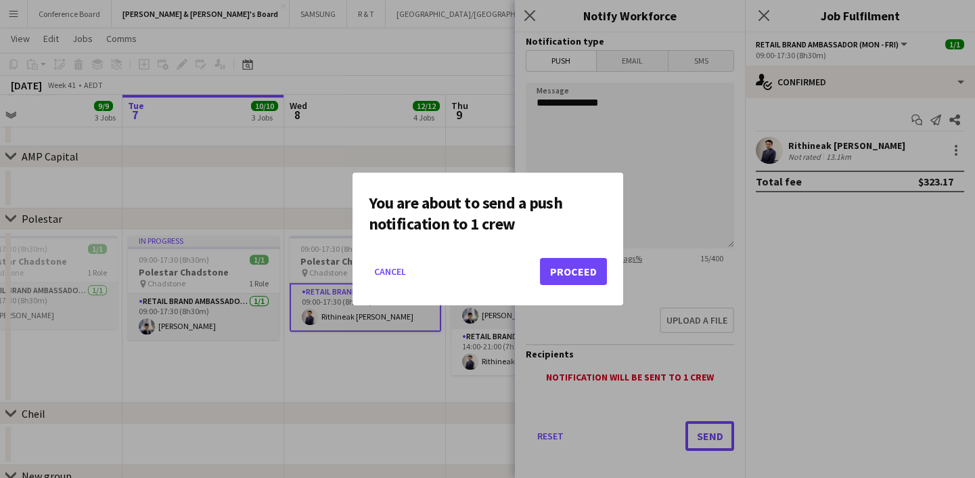
scroll to position [0, 0]
click at [592, 274] on button "Proceed" at bounding box center [573, 271] width 67 height 27
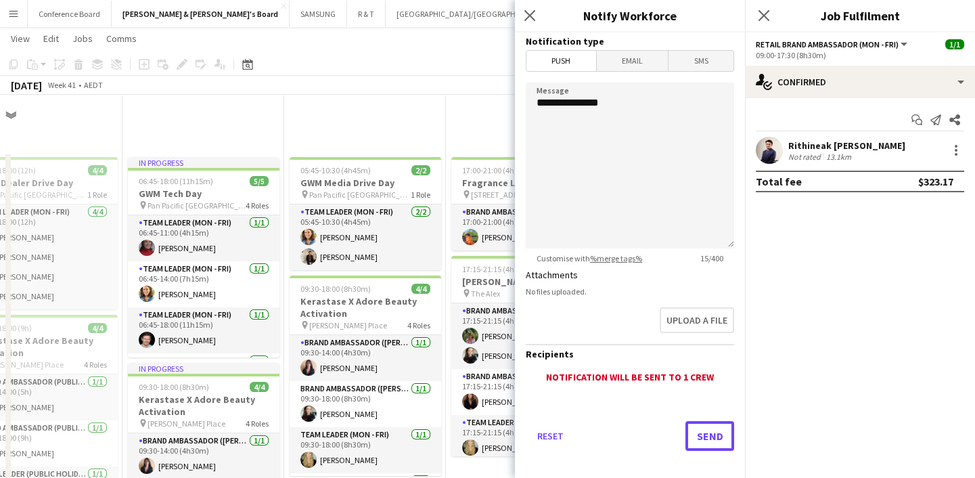
scroll to position [1231, 0]
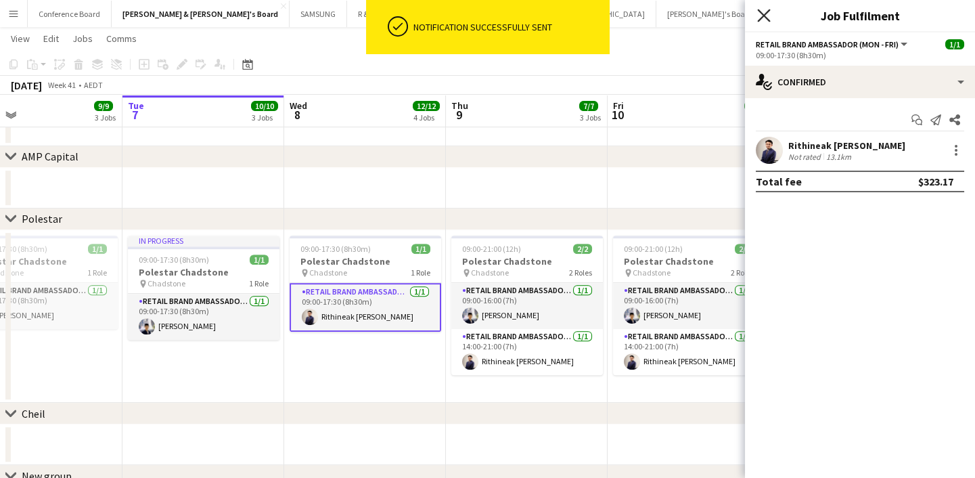
click at [764, 18] on icon "Close pop-in" at bounding box center [763, 15] width 13 height 13
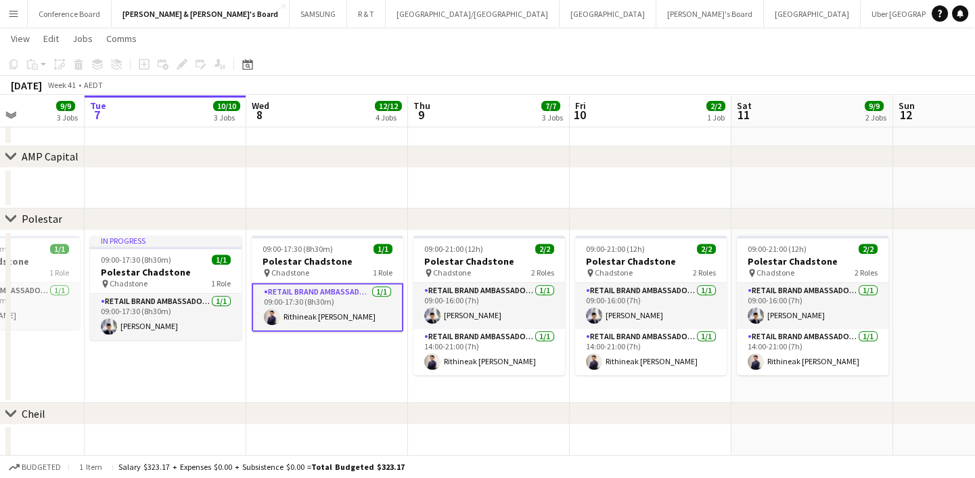
scroll to position [0, 421]
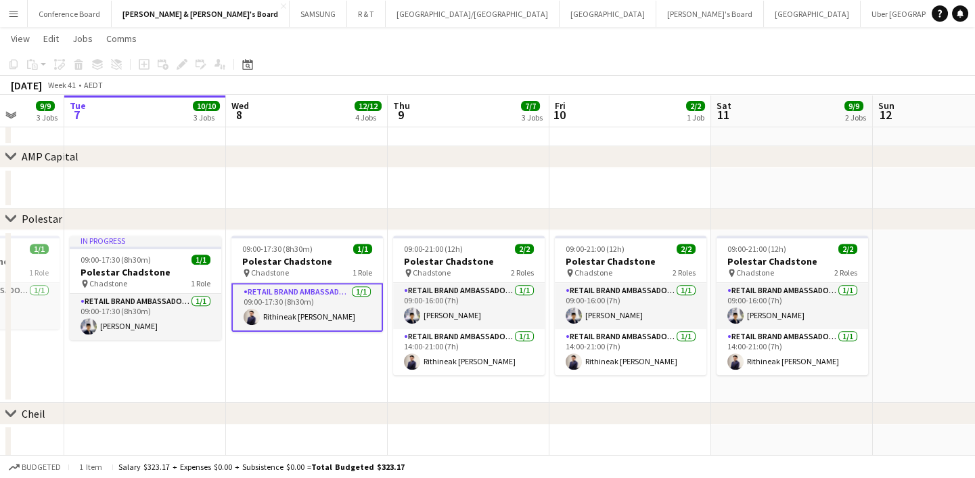
drag, startPoint x: 676, startPoint y: 393, endPoint x: 578, endPoint y: 403, distance: 98.0
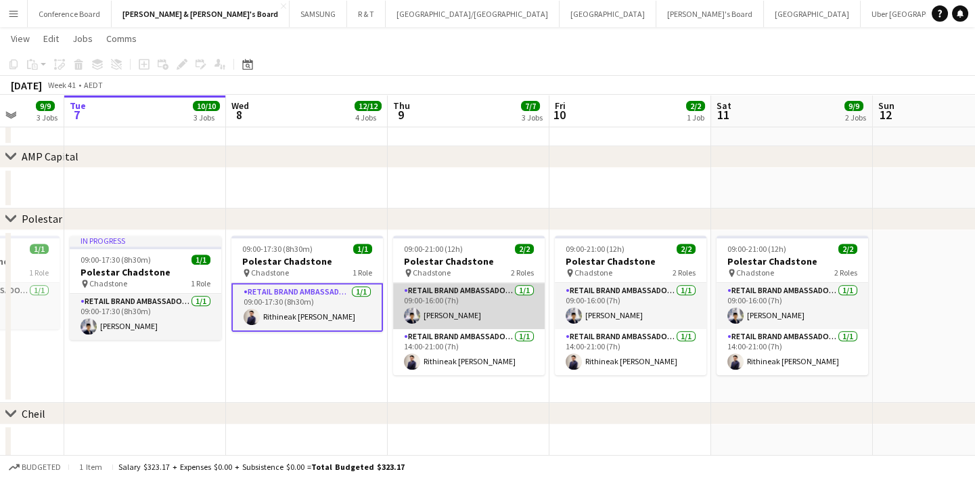
click at [466, 299] on app-card-role "RETAIL Brand Ambassador (Mon - Fri) 1/1 09:00-16:00 (7h) Aldy Putra" at bounding box center [469, 306] width 152 height 46
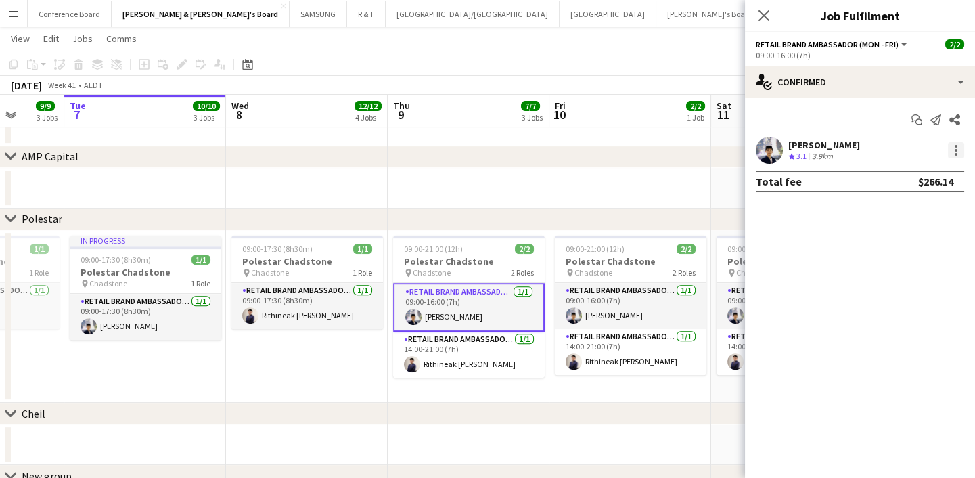
click at [957, 144] on div at bounding box center [956, 150] width 16 height 16
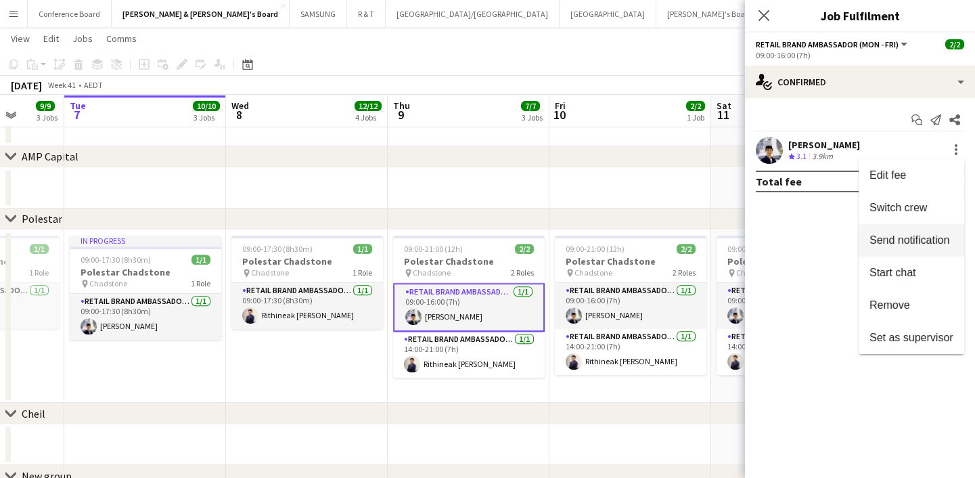
click at [914, 238] on span "Send notification" at bounding box center [910, 240] width 80 height 12
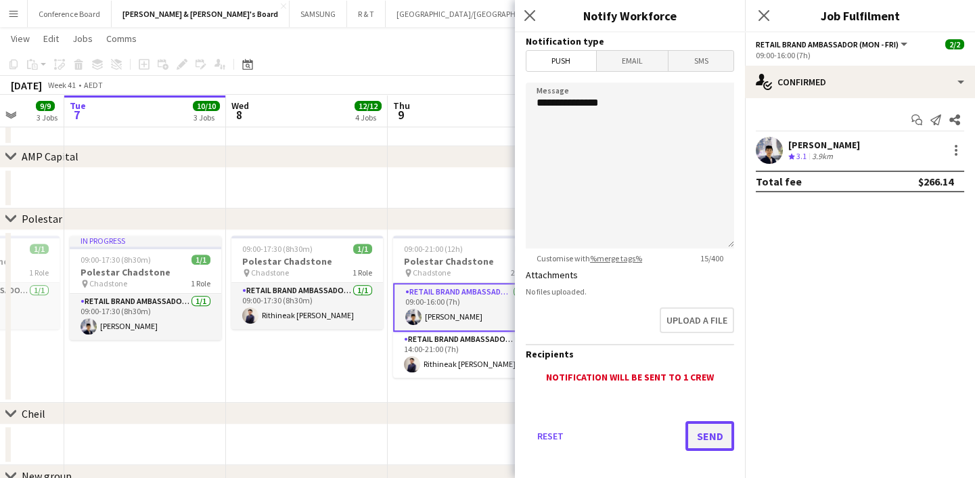
click at [718, 436] on button "Send" at bounding box center [710, 436] width 49 height 30
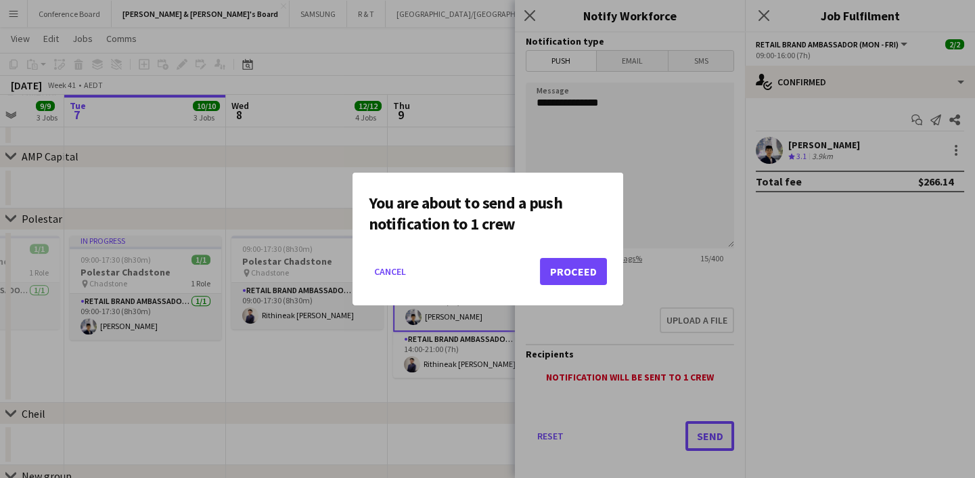
scroll to position [0, 0]
click at [572, 277] on button "Proceed" at bounding box center [573, 271] width 67 height 27
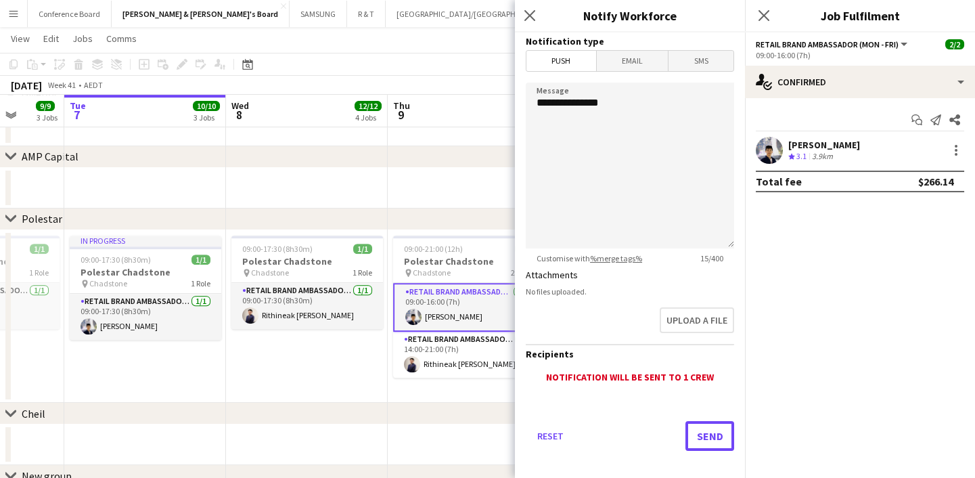
scroll to position [1231, 0]
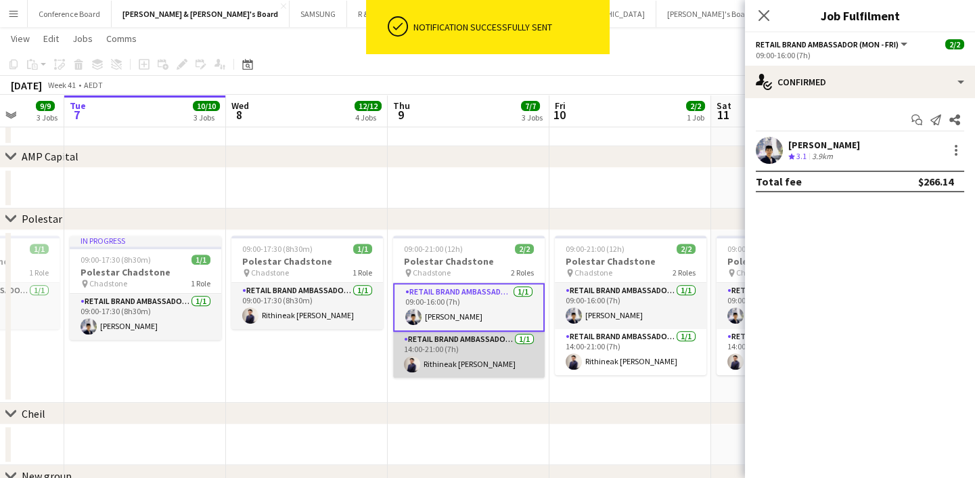
click at [487, 355] on app-card-role "RETAIL Brand Ambassador (Mon - Fri) 1/1 14:00-21:00 (7h) Rithineak Vuthy" at bounding box center [469, 355] width 152 height 46
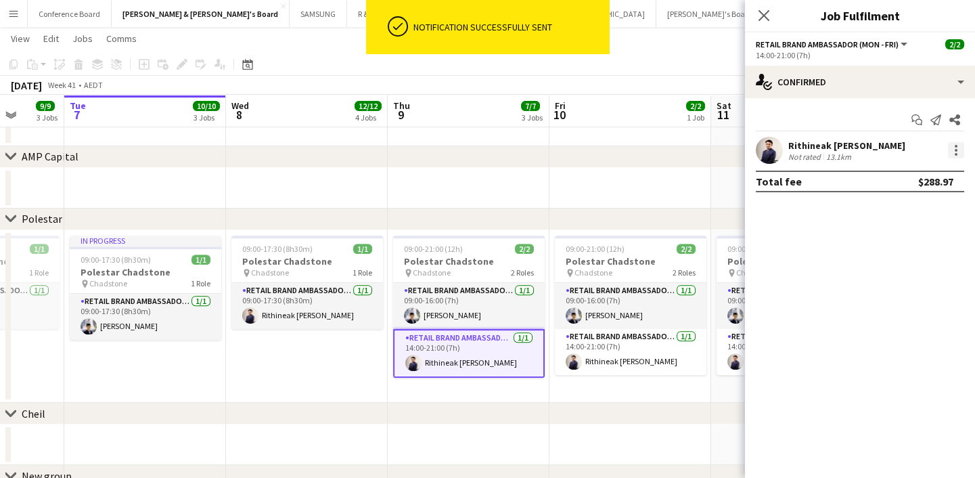
click at [949, 148] on div at bounding box center [956, 150] width 16 height 16
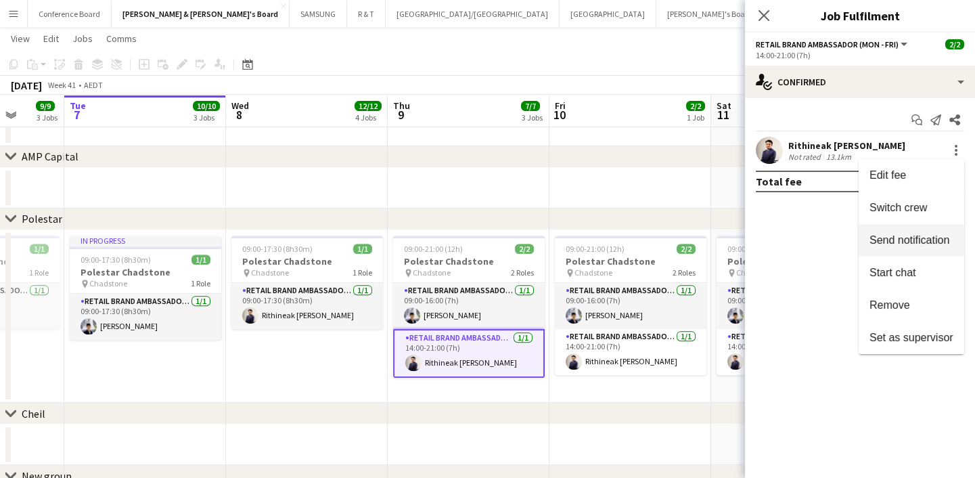
click at [929, 238] on span "Send notification" at bounding box center [910, 240] width 80 height 12
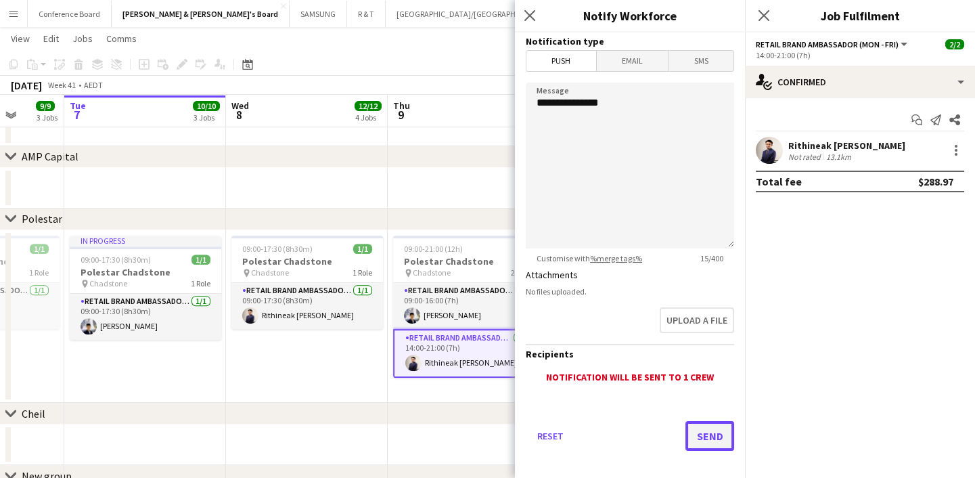
click at [703, 430] on button "Send" at bounding box center [710, 436] width 49 height 30
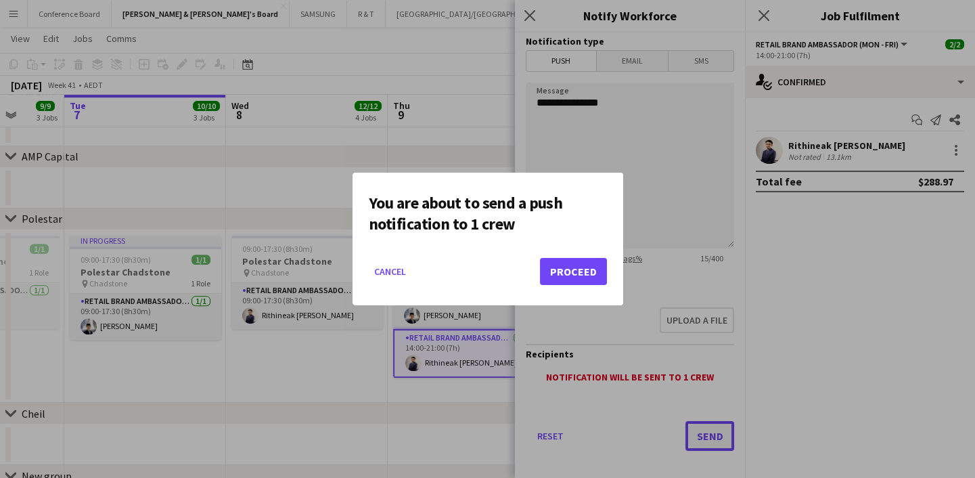
scroll to position [0, 0]
click at [569, 273] on button "Proceed" at bounding box center [573, 271] width 67 height 27
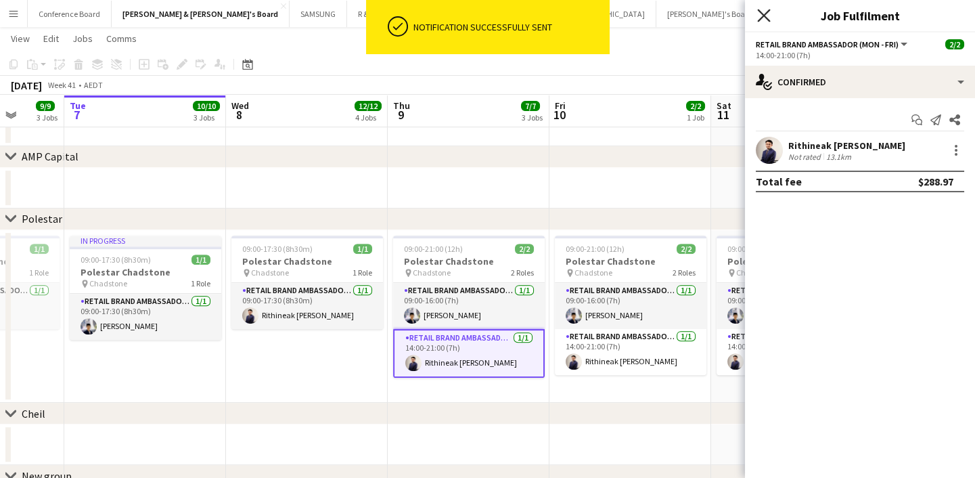
click at [759, 16] on icon "Close pop-in" at bounding box center [763, 15] width 13 height 13
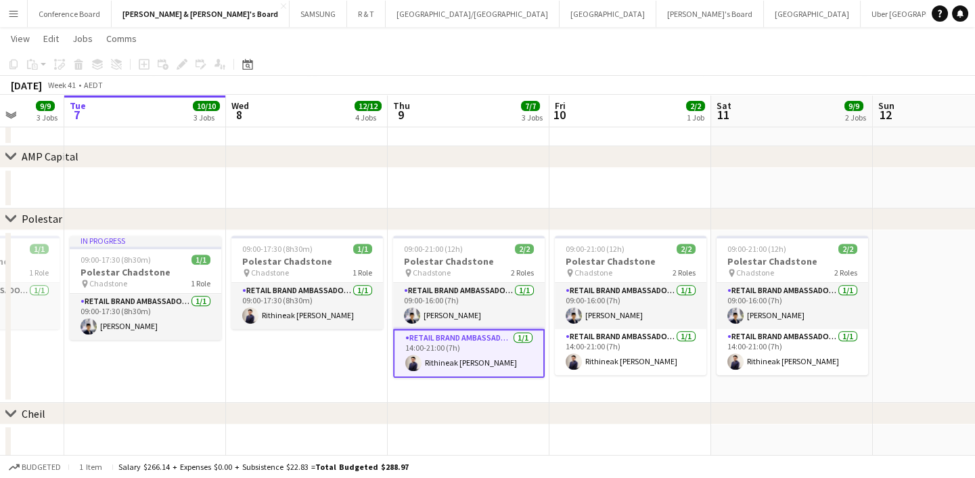
scroll to position [0, 418]
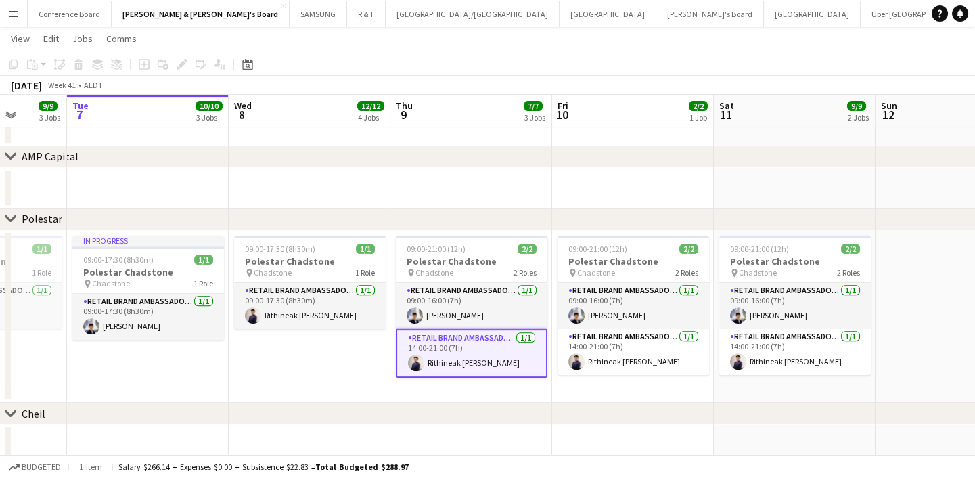
click at [891, 325] on app-date-cell at bounding box center [957, 316] width 162 height 173
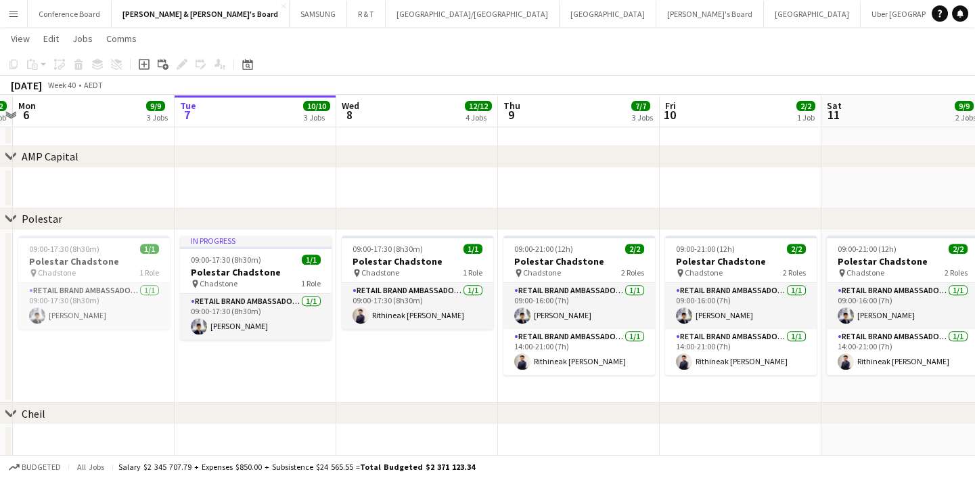
scroll to position [0, 309]
drag, startPoint x: 304, startPoint y: 384, endPoint x: 402, endPoint y: 391, distance: 98.3
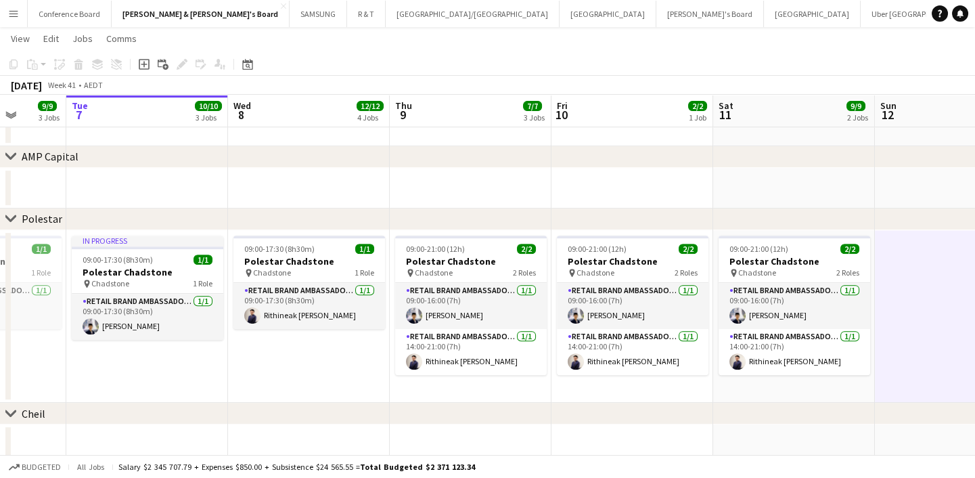
drag, startPoint x: 646, startPoint y: 393, endPoint x: 537, endPoint y: 393, distance: 109.7
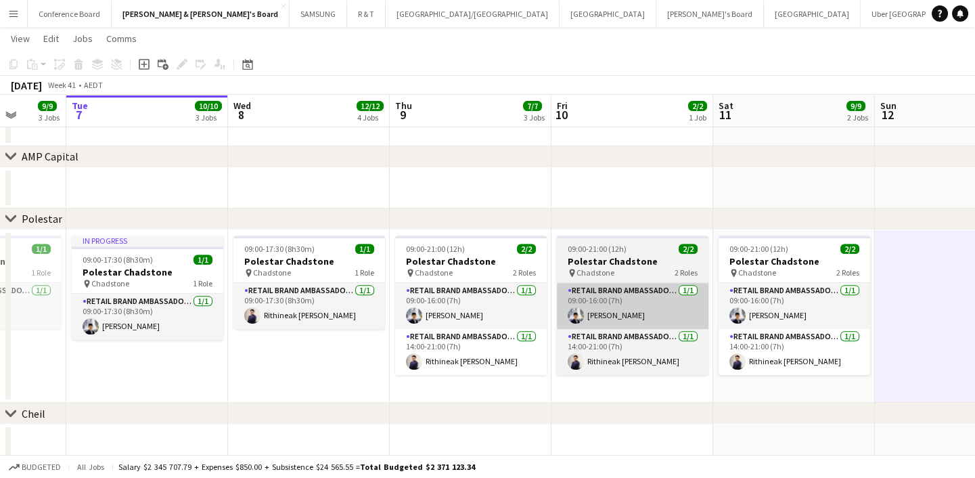
scroll to position [0, 420]
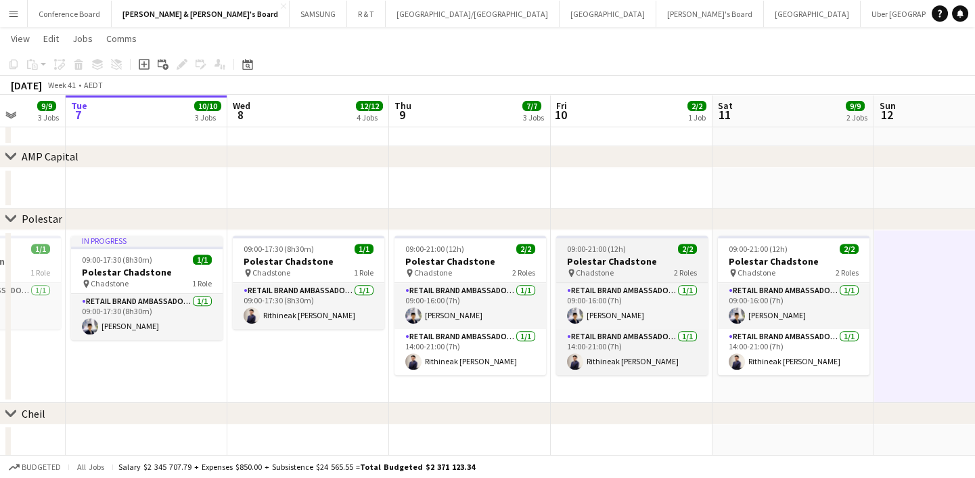
click at [615, 259] on h3 "Polestar Chadstone" at bounding box center [632, 261] width 152 height 12
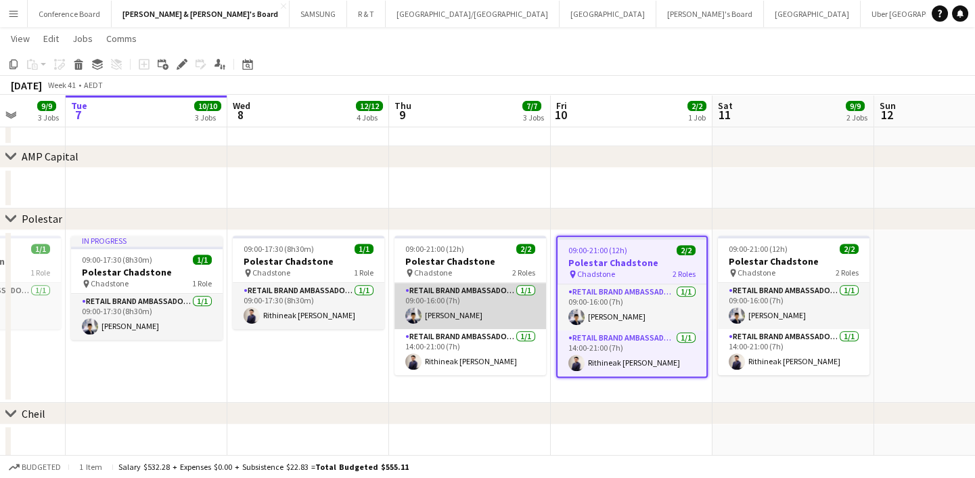
click at [466, 294] on app-card-role "RETAIL Brand Ambassador (Mon - Fri) 1/1 09:00-16:00 (7h) Aldy Putra" at bounding box center [471, 306] width 152 height 46
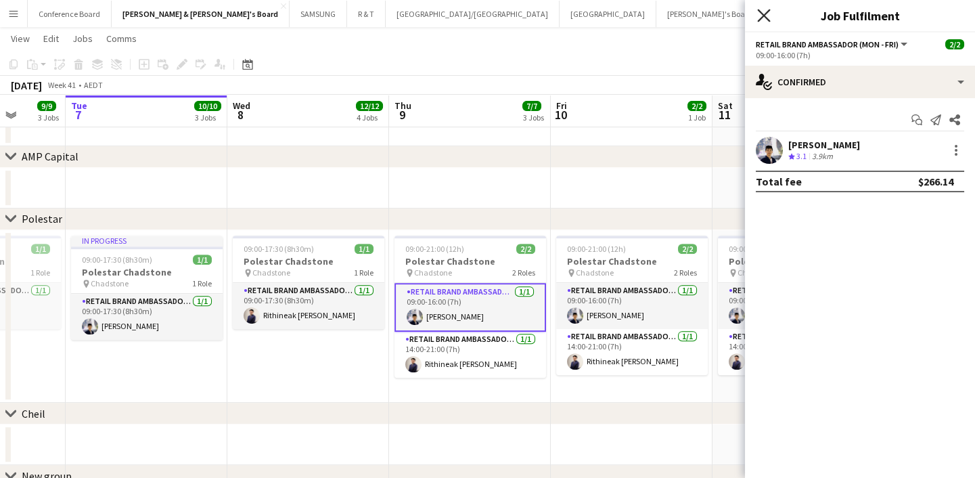
click at [765, 12] on icon "Close pop-in" at bounding box center [763, 15] width 13 height 13
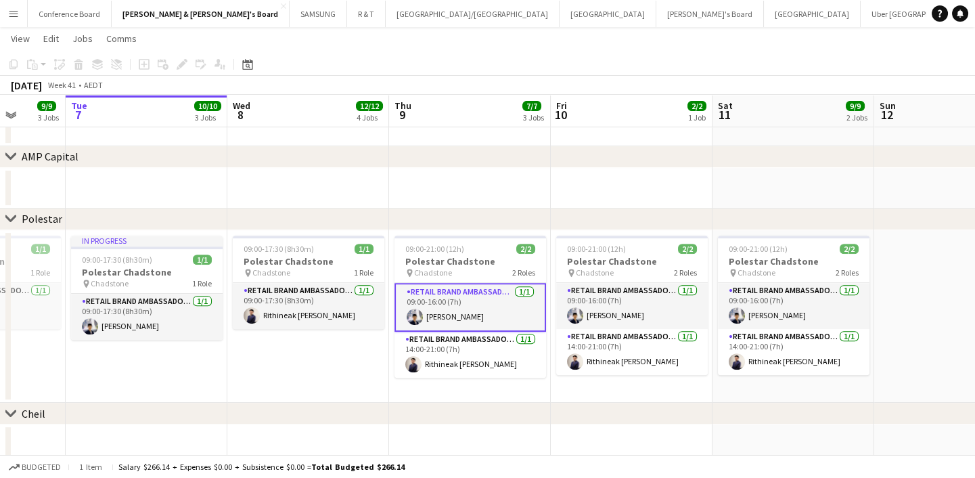
click at [331, 372] on app-date-cell "09:00-17:30 (8h30m) 1/1 Polestar Chadstone pin Chadstone 1 Role RETAIL Brand Am…" at bounding box center [308, 316] width 162 height 173
